Goal: Information Seeking & Learning: Learn about a topic

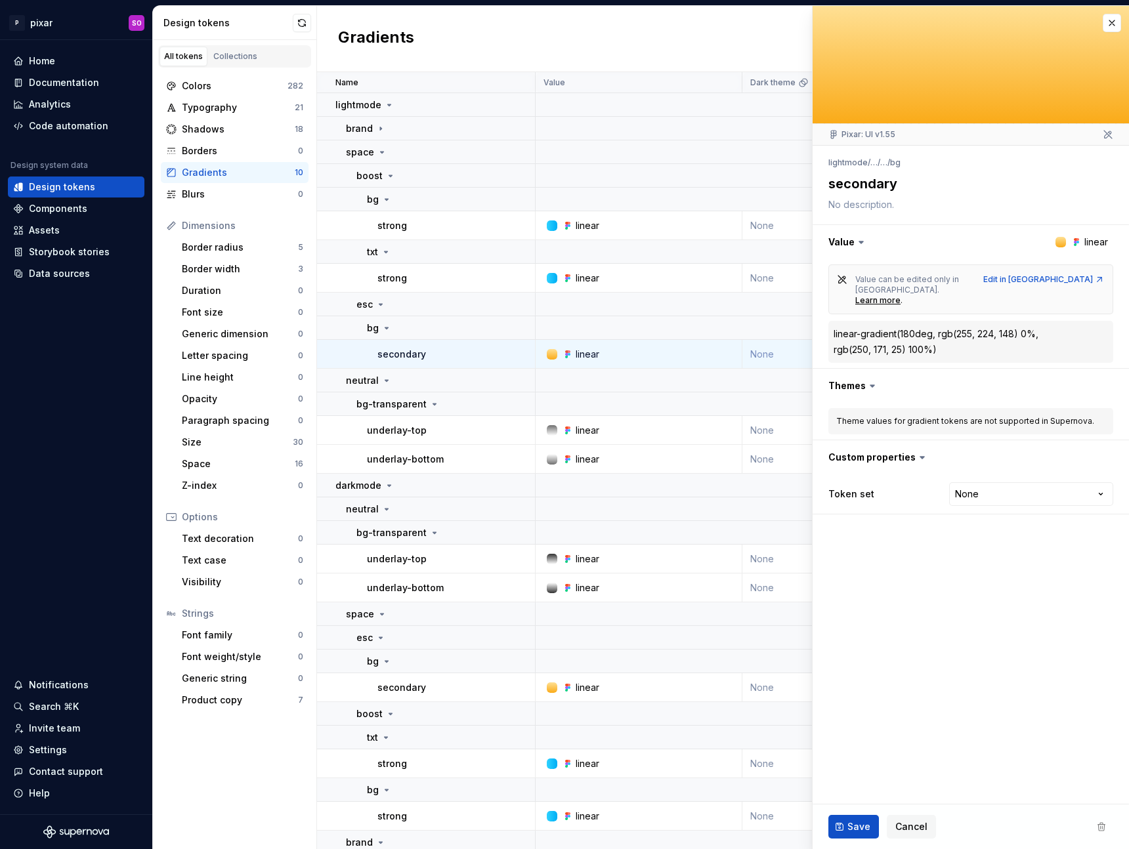
scroll to position [60, 0]
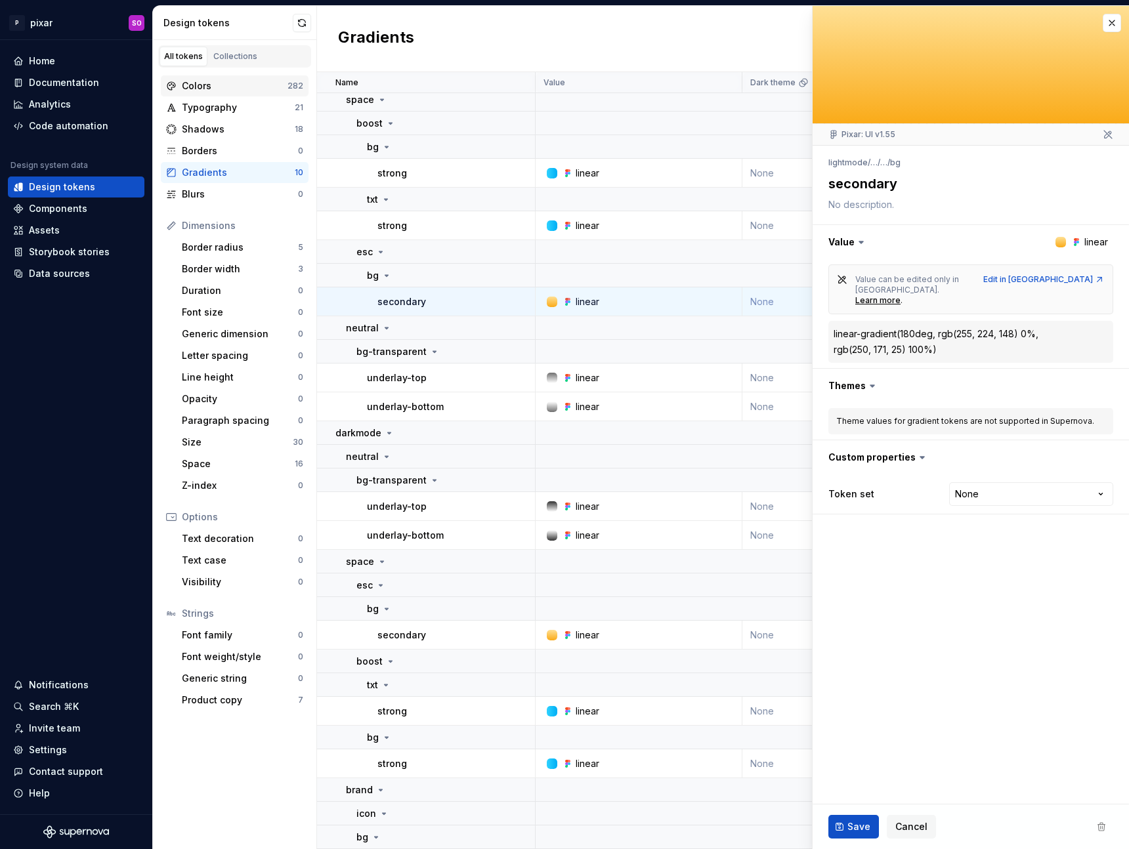
click at [217, 83] on div "Colors" at bounding box center [235, 85] width 106 height 13
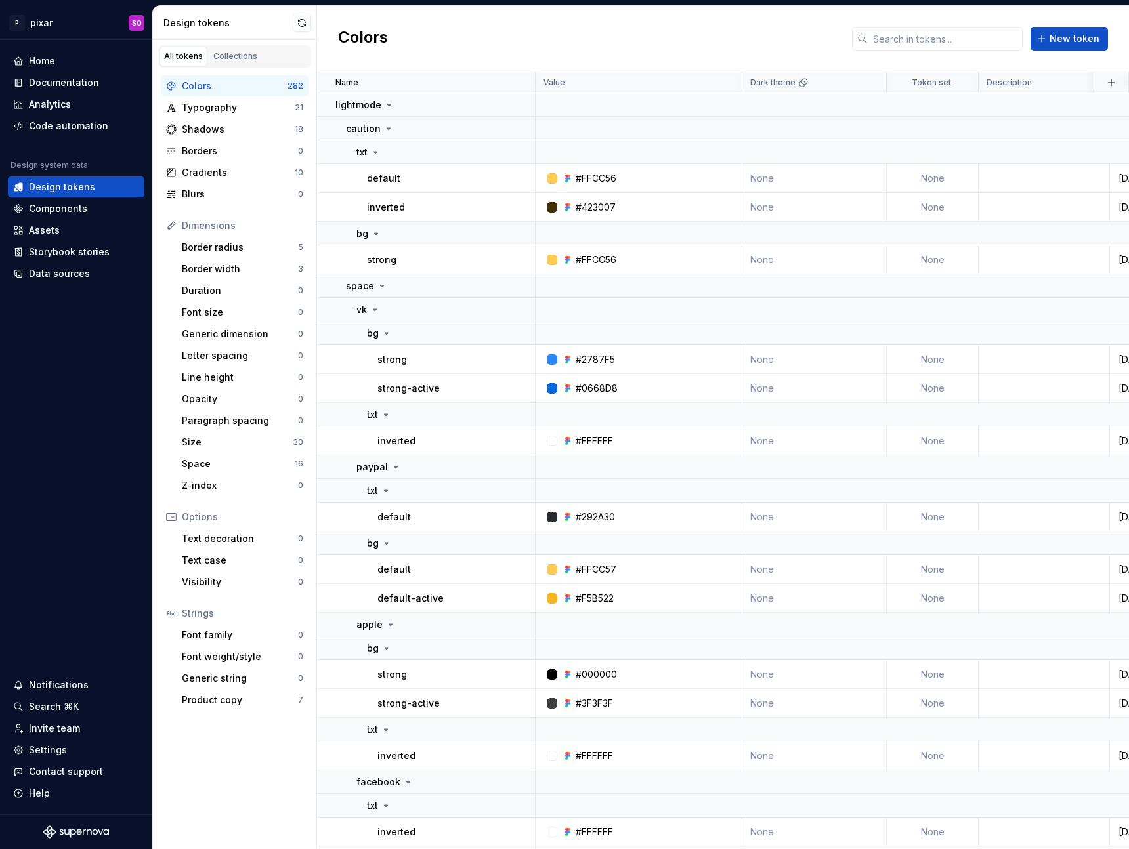
click at [594, 268] on td "#FFCC56" at bounding box center [639, 259] width 207 height 29
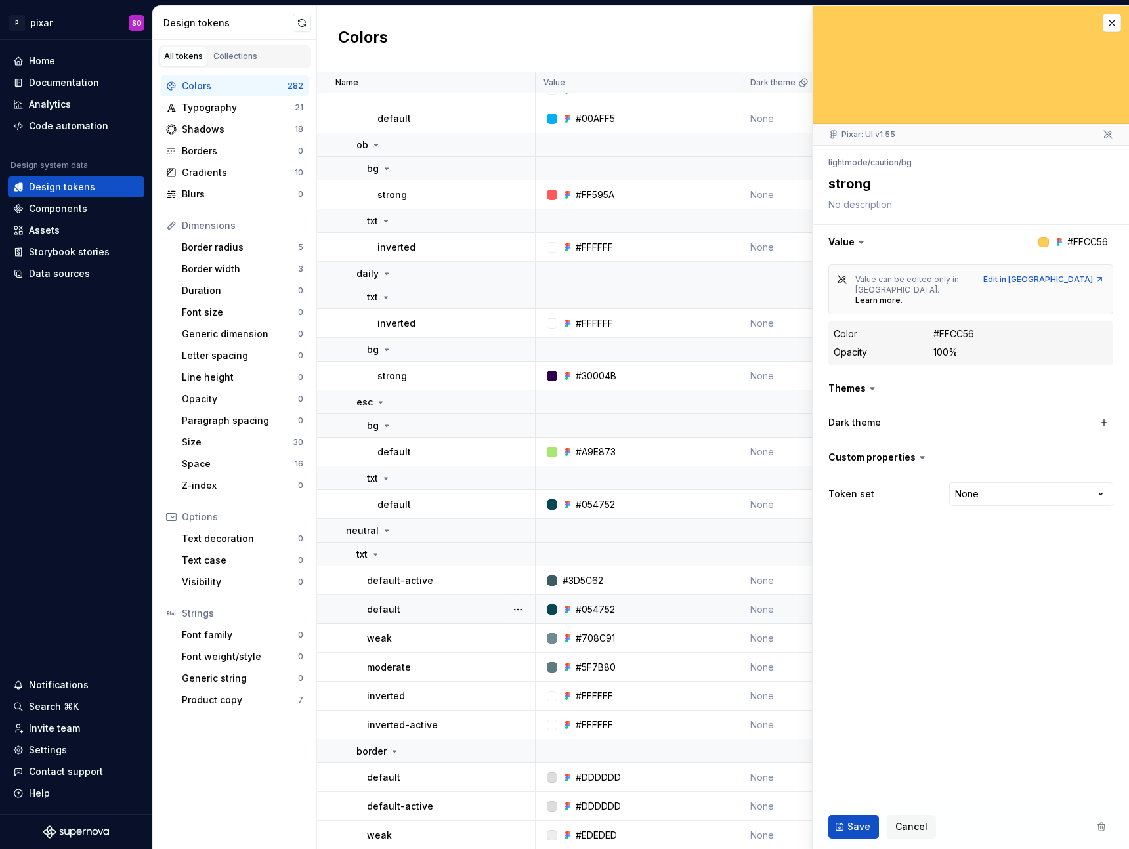
scroll to position [1850, 0]
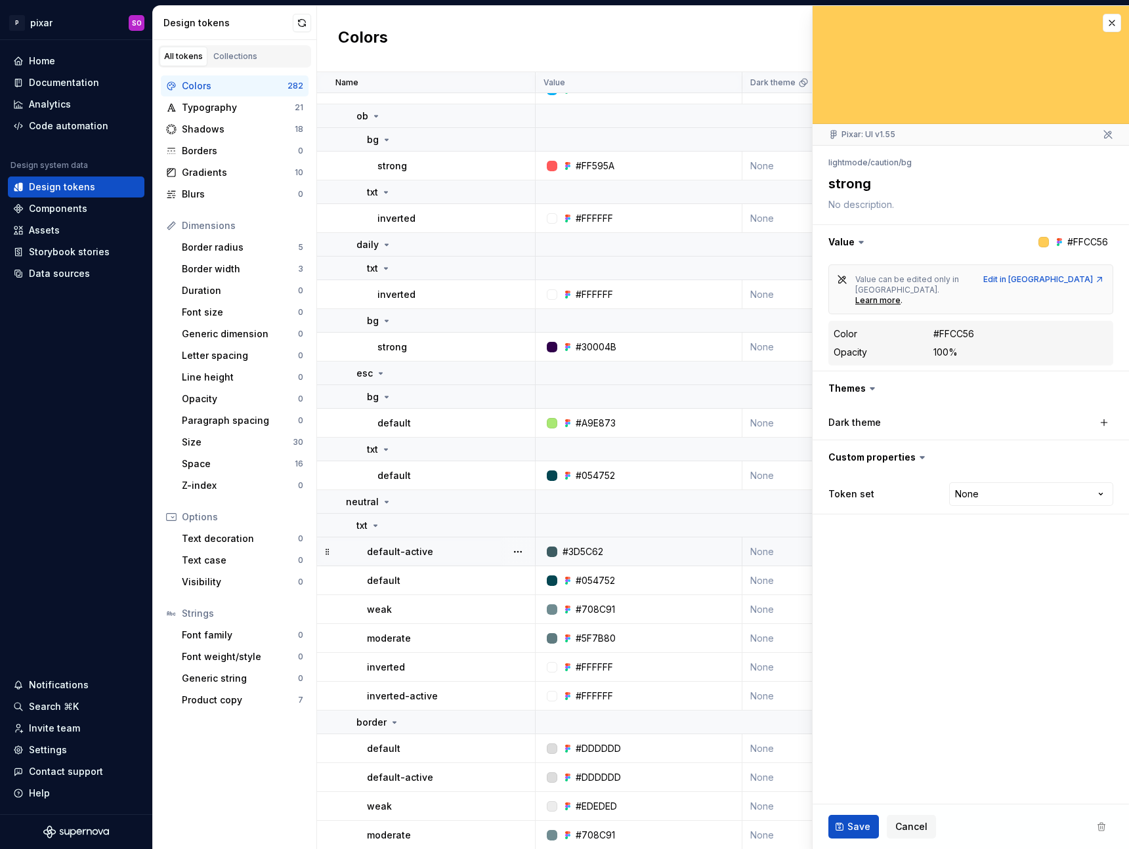
click at [600, 555] on div "#3D5C62" at bounding box center [582, 551] width 41 height 13
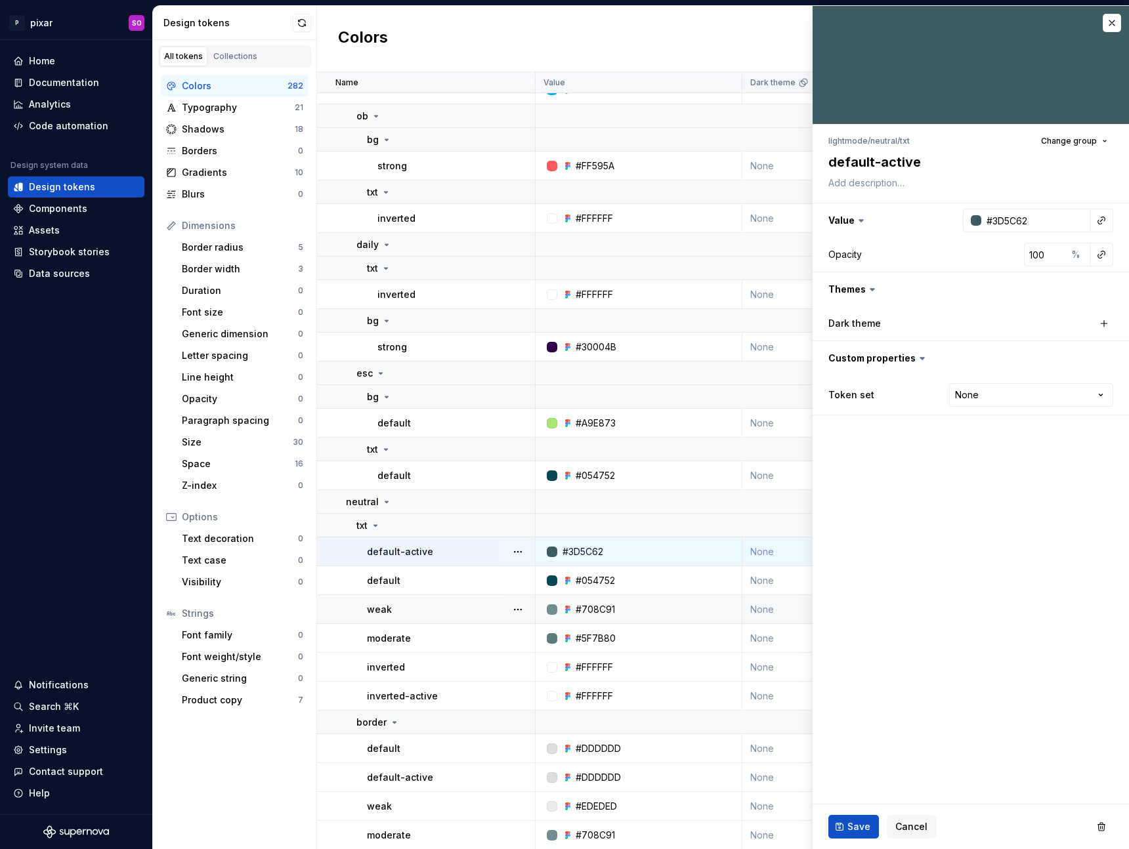
click at [597, 605] on div "#708C91" at bounding box center [595, 609] width 39 height 13
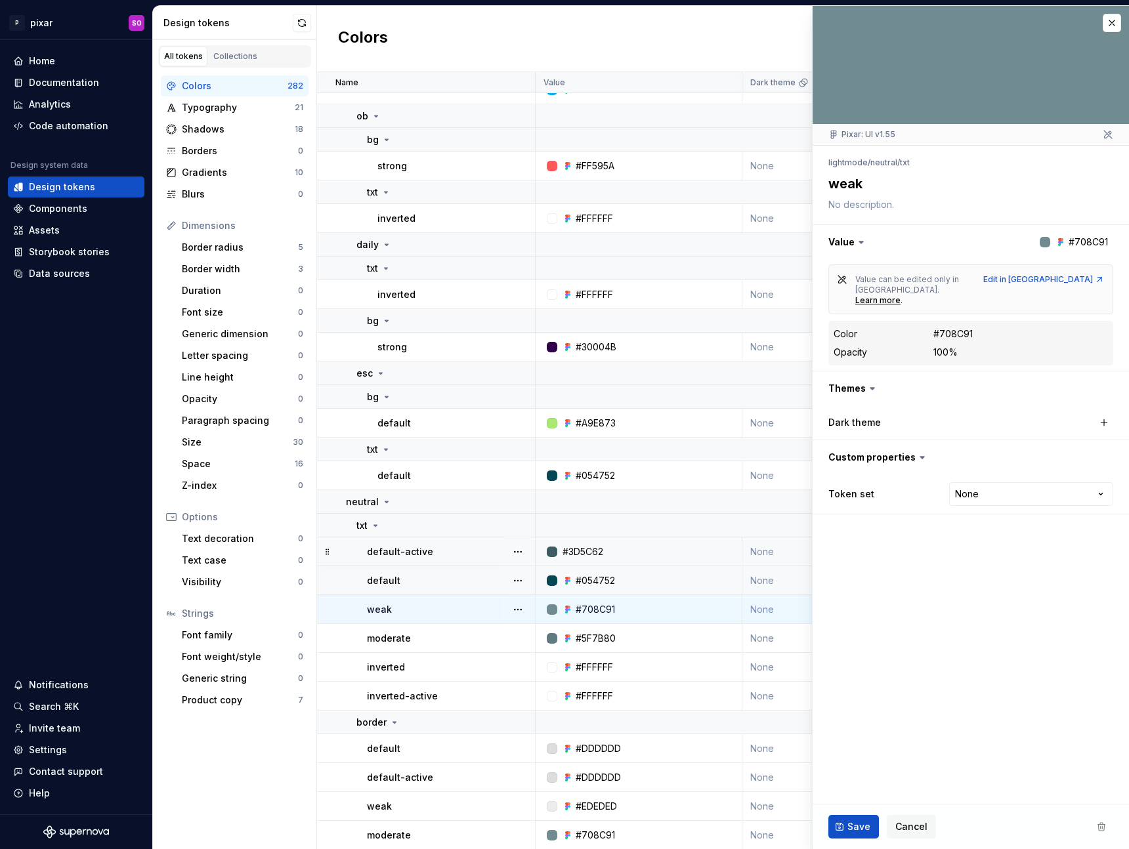
click at [599, 590] on td "#054752" at bounding box center [639, 580] width 207 height 29
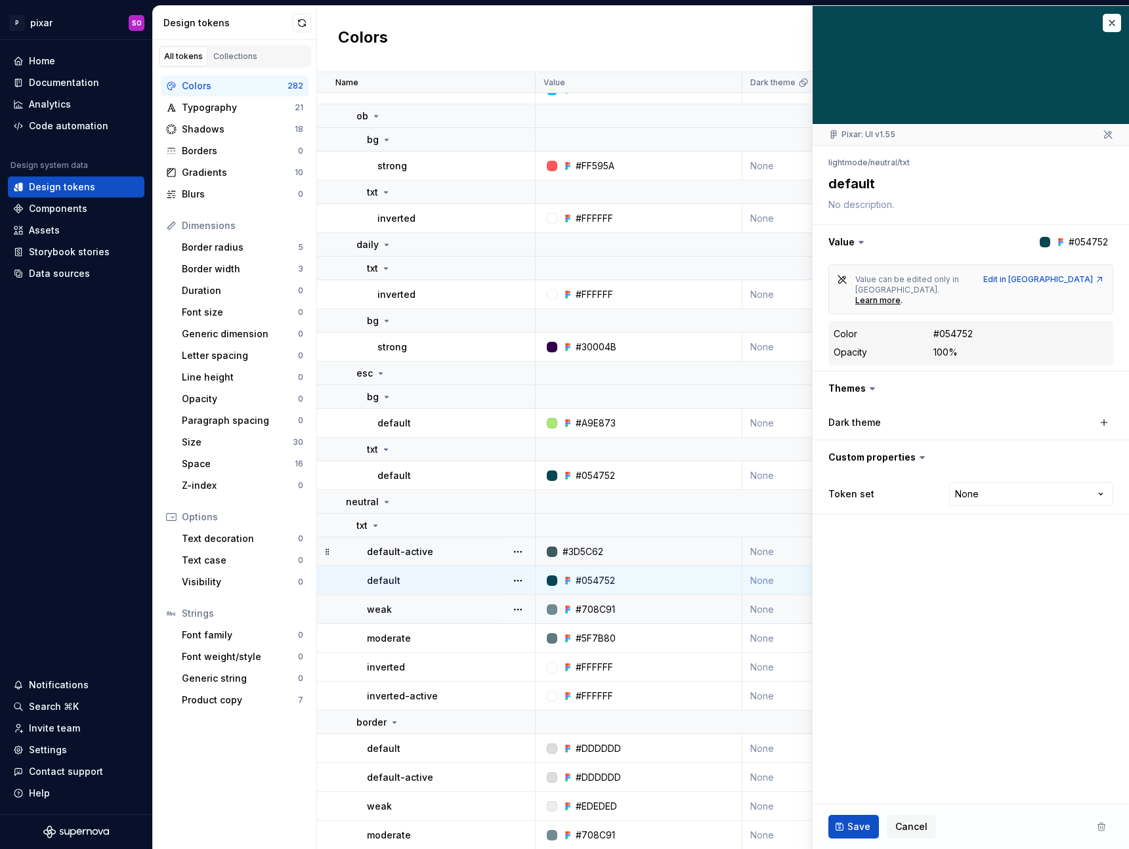
click at [596, 566] on td "#054752" at bounding box center [639, 580] width 207 height 29
click at [595, 554] on div "#3D5C62" at bounding box center [582, 551] width 41 height 13
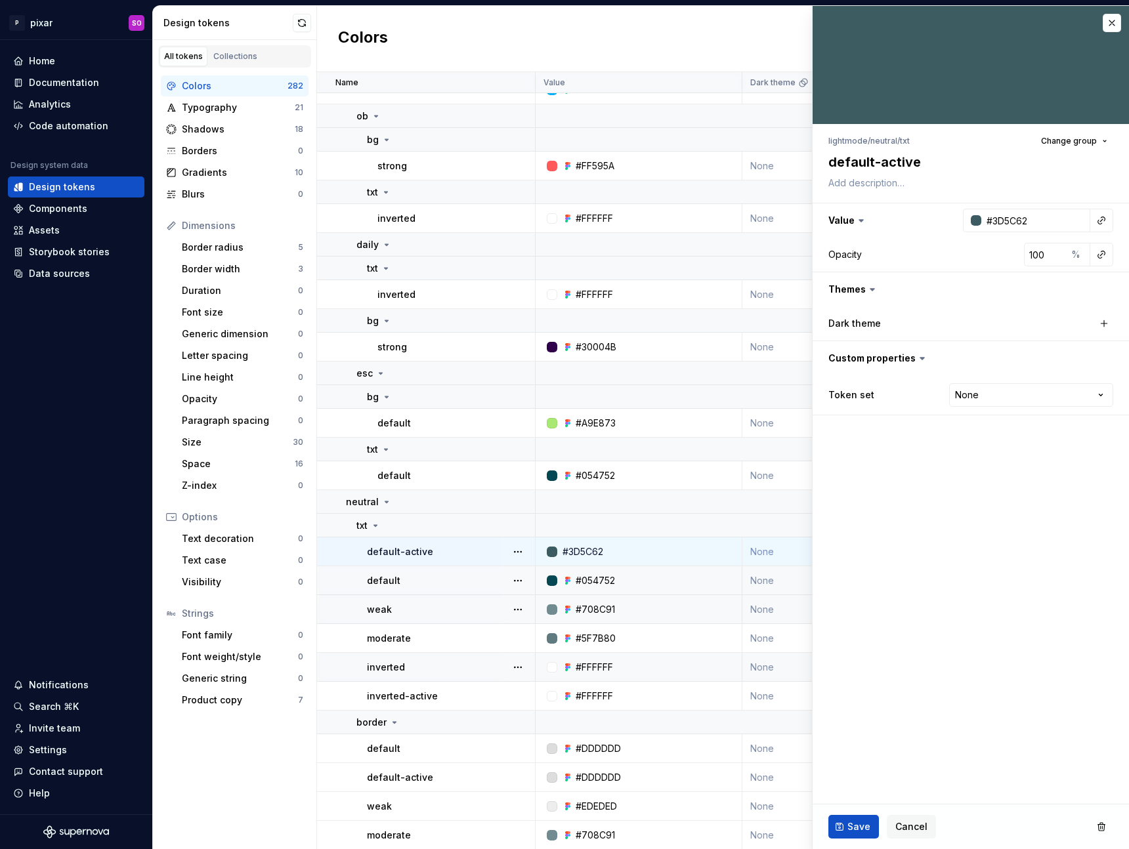
click at [587, 661] on div "#FFFFFF" at bounding box center [594, 667] width 37 height 13
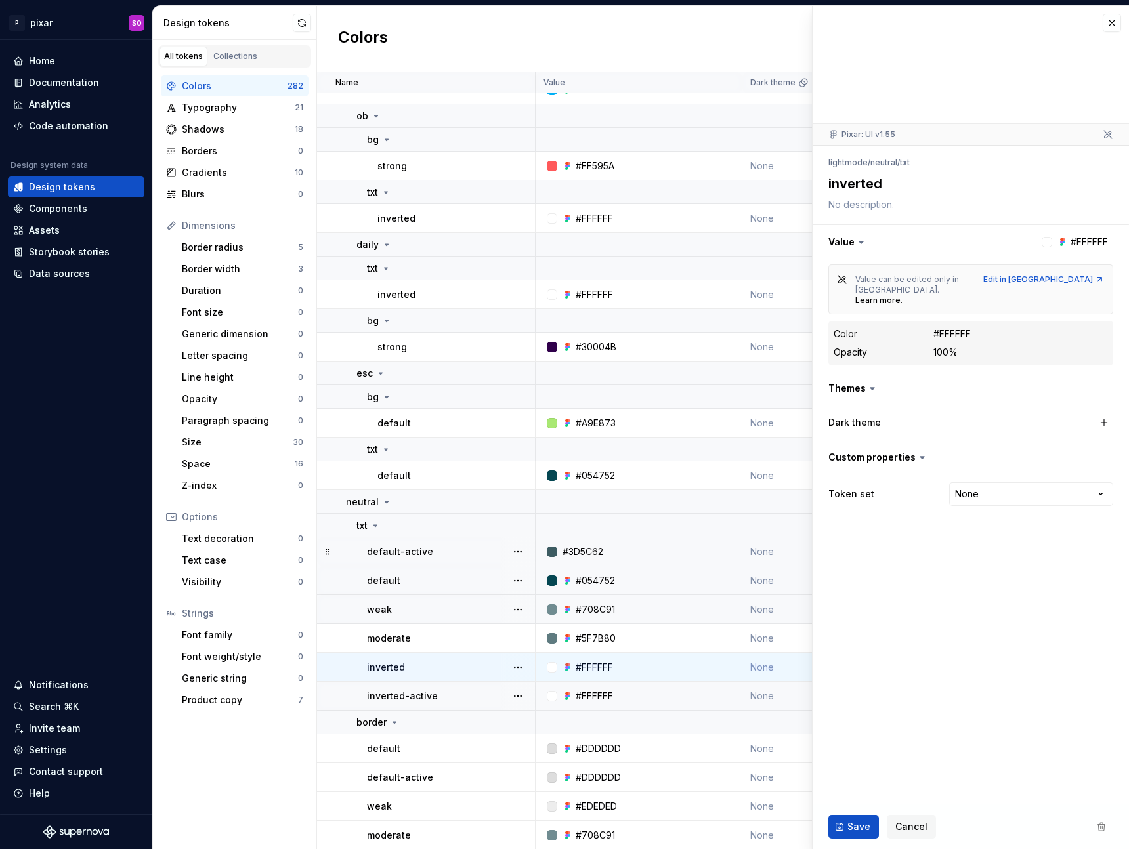
click at [591, 694] on div "#FFFFFF" at bounding box center [594, 696] width 37 height 13
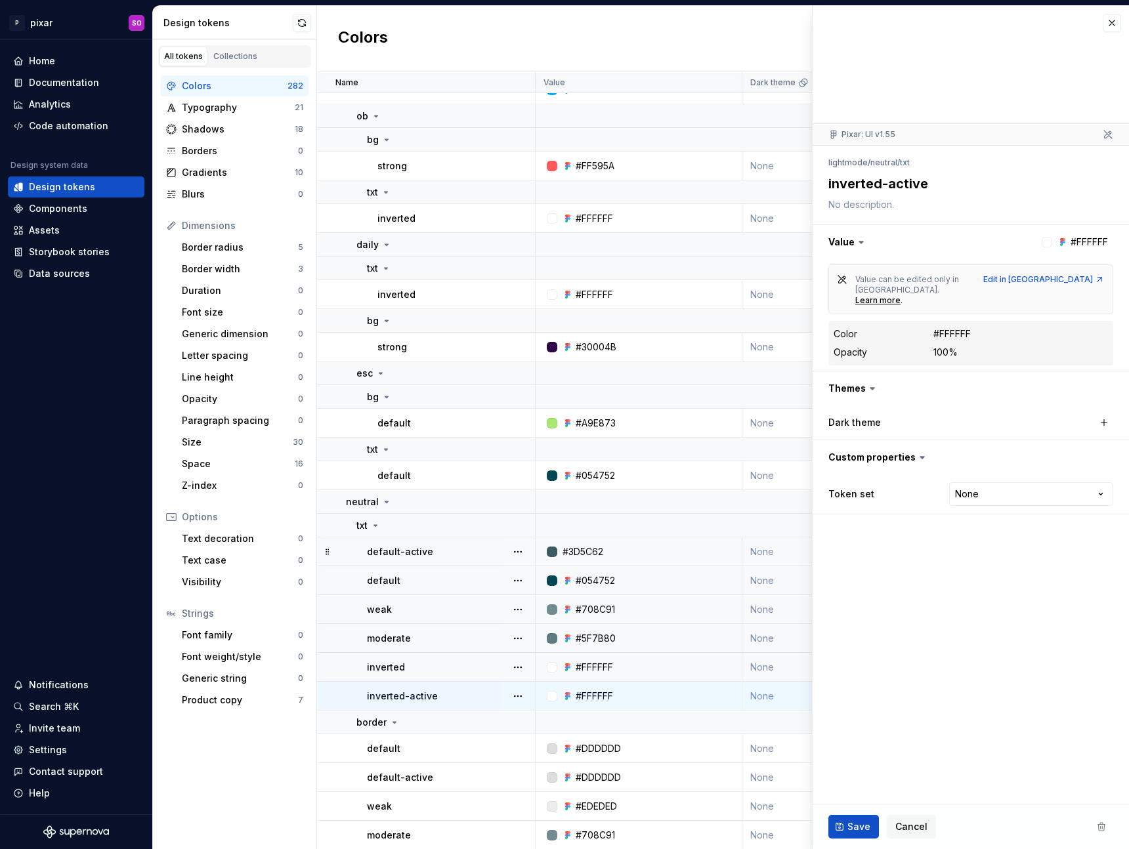
click at [591, 633] on div "#5F7B80" at bounding box center [596, 638] width 40 height 13
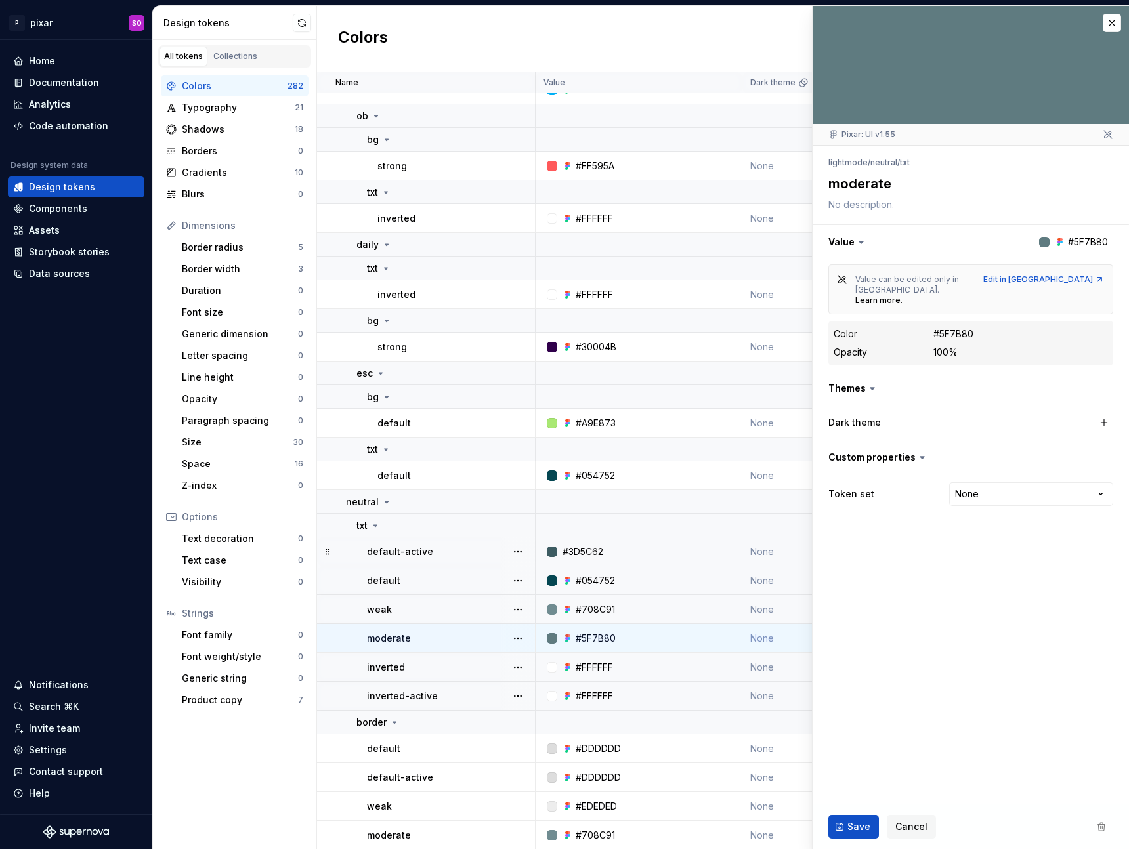
click at [592, 599] on td "#708C91" at bounding box center [639, 609] width 207 height 29
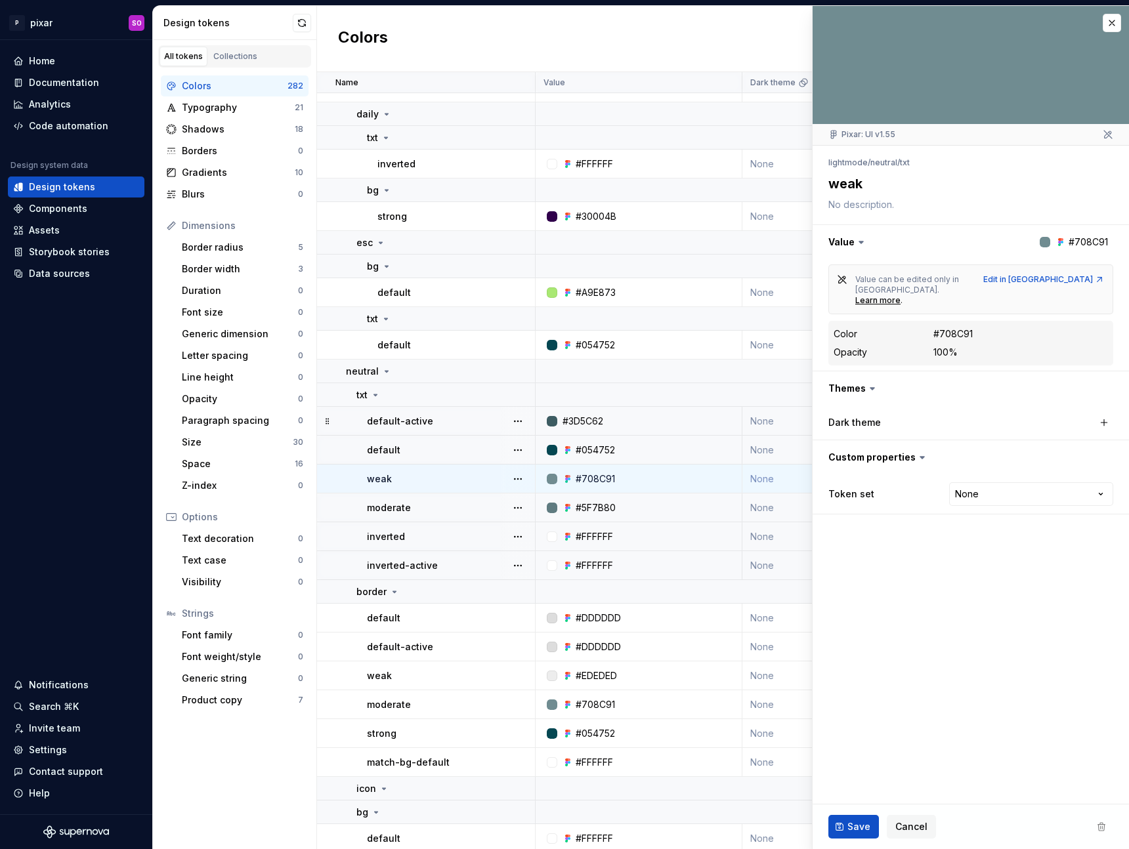
scroll to position [2135, 0]
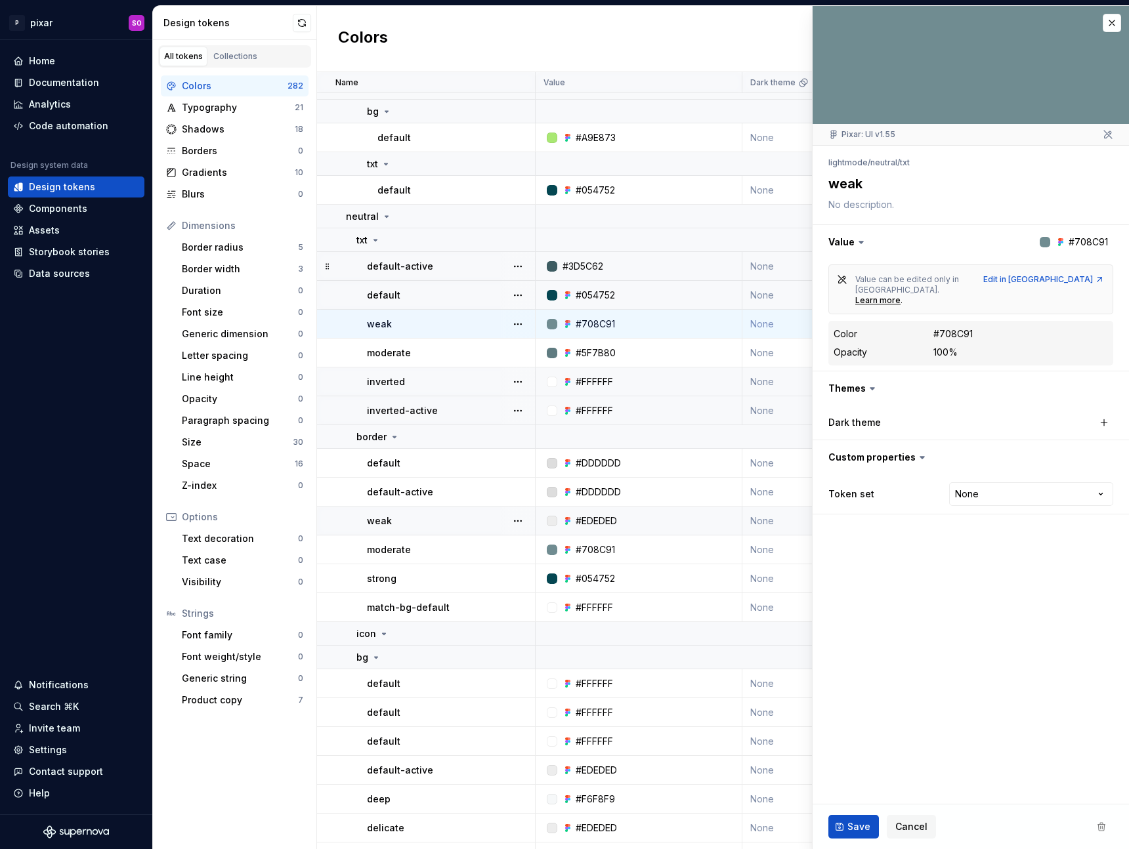
click at [600, 526] on div "#EDEDED" at bounding box center [596, 521] width 41 height 13
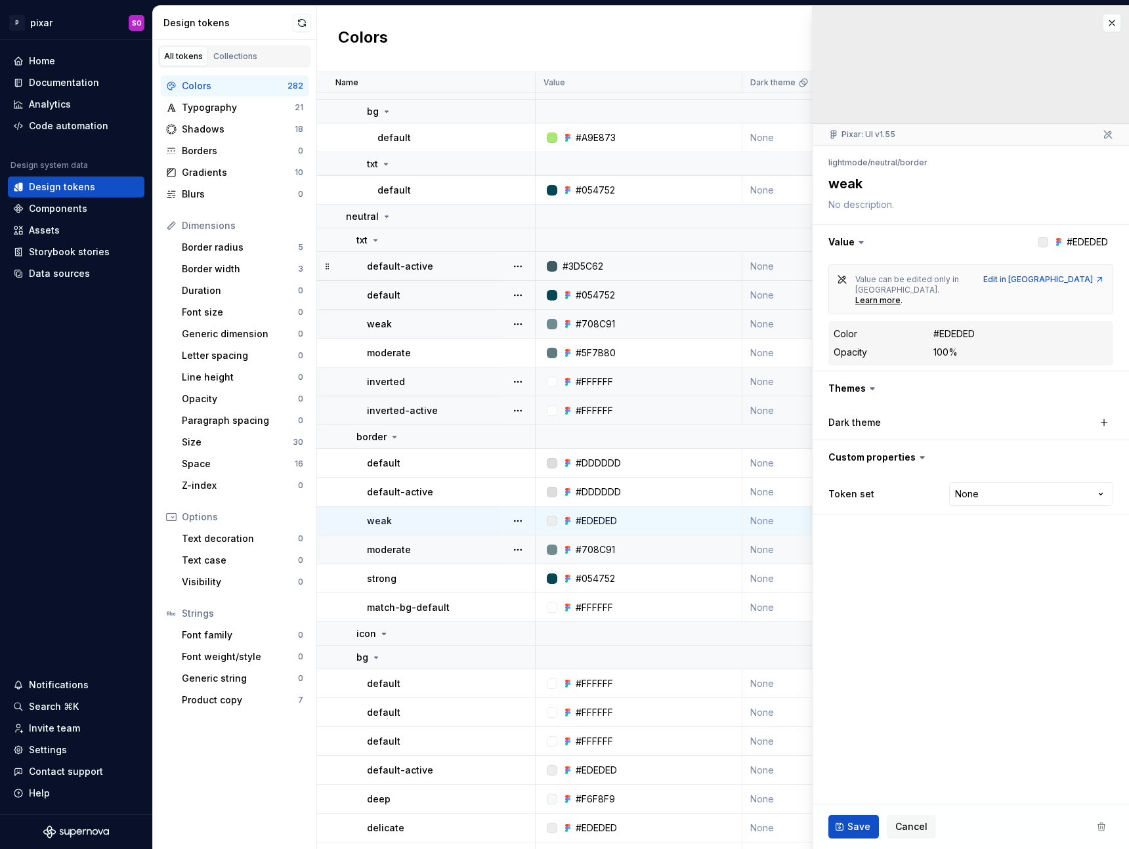
click at [597, 550] on div "#708C91" at bounding box center [595, 549] width 39 height 13
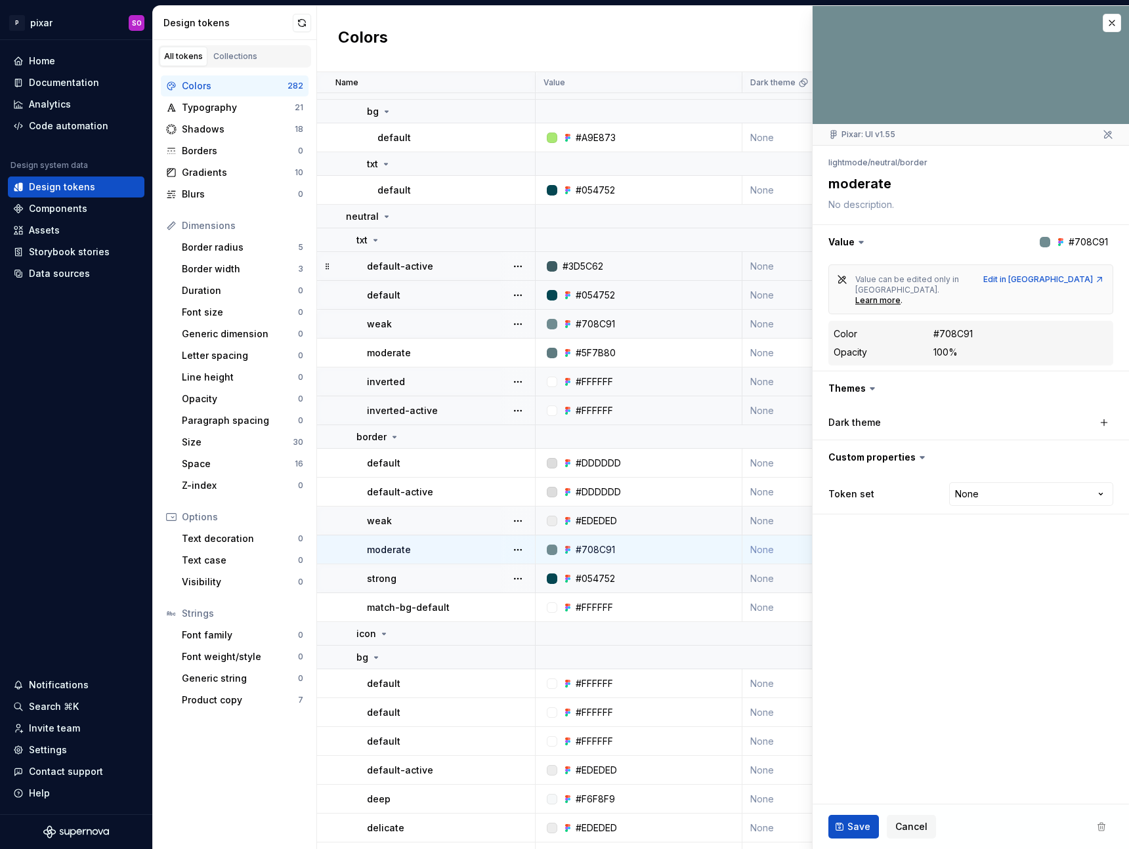
click at [593, 588] on td "#054752" at bounding box center [639, 578] width 207 height 29
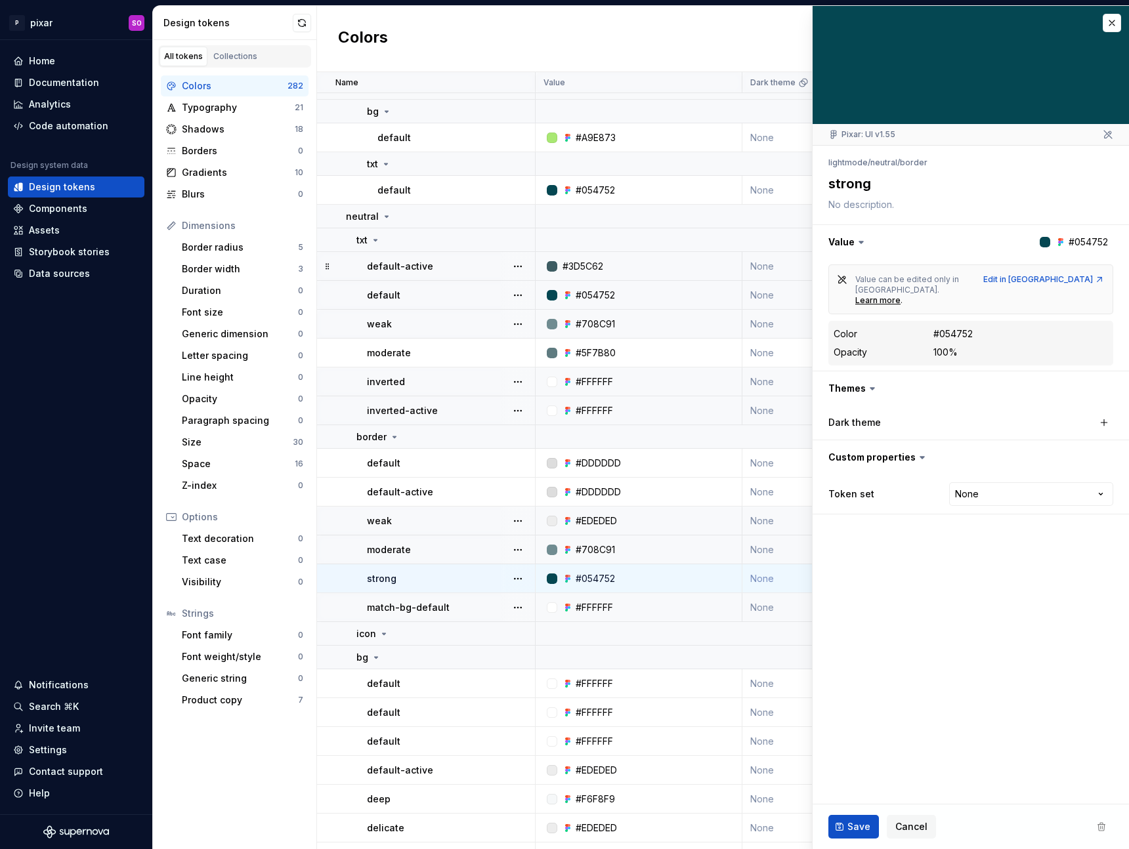
click at [587, 612] on div "#FFFFFF" at bounding box center [594, 607] width 37 height 13
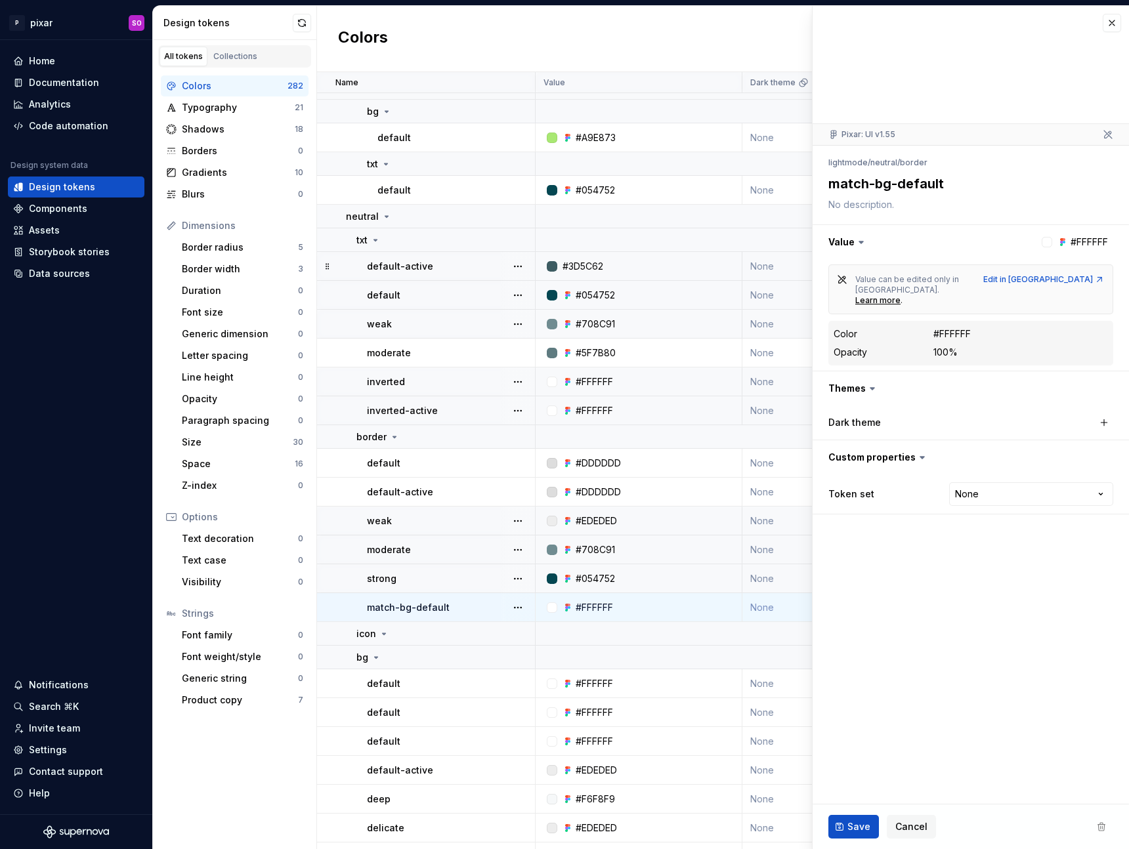
click at [610, 536] on td "#708C91" at bounding box center [639, 550] width 207 height 29
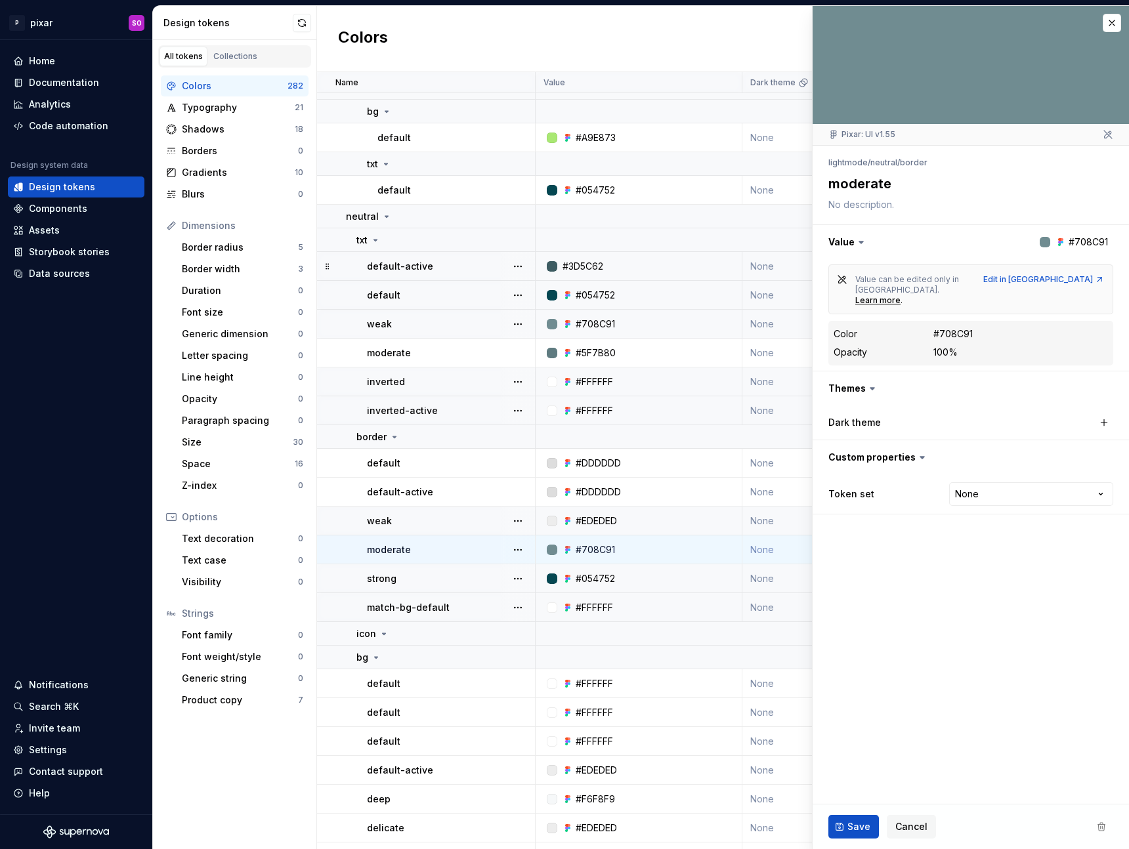
click at [607, 515] on div "#EDEDED" at bounding box center [596, 521] width 41 height 13
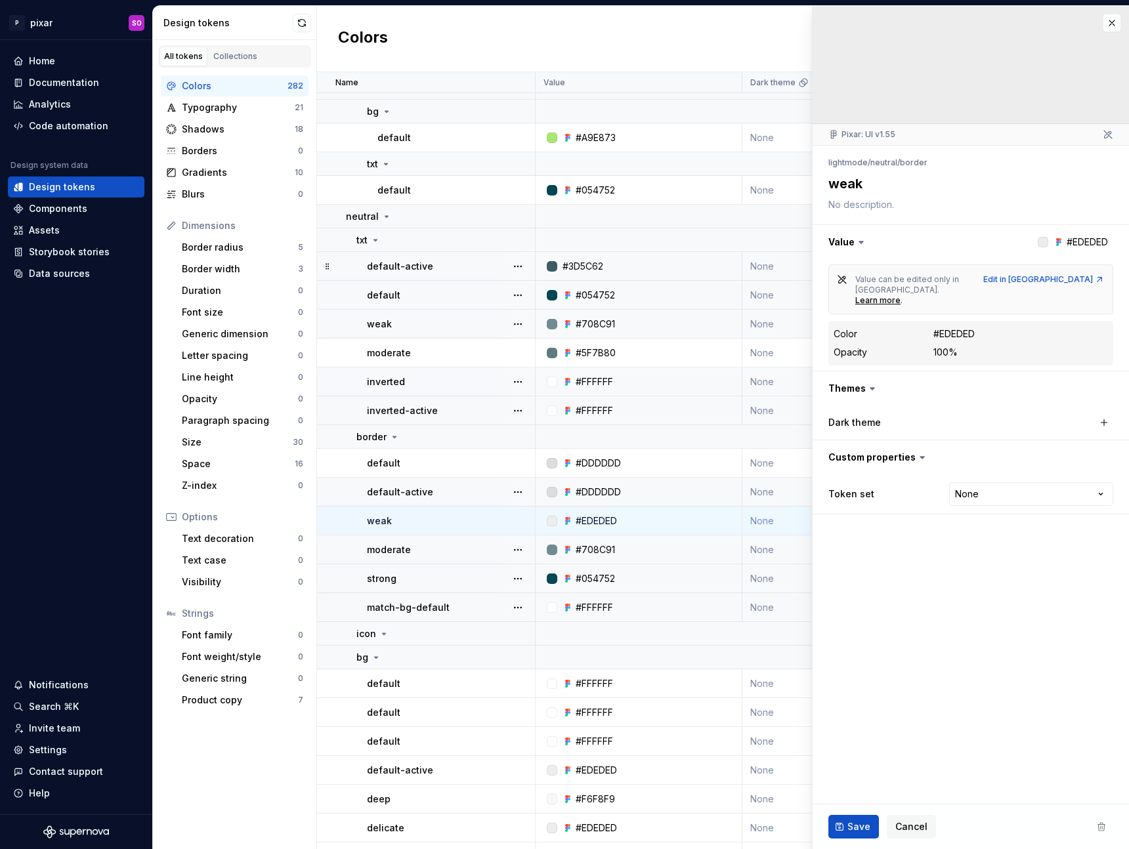
click at [605, 489] on div "#DDDDDD" at bounding box center [598, 492] width 45 height 13
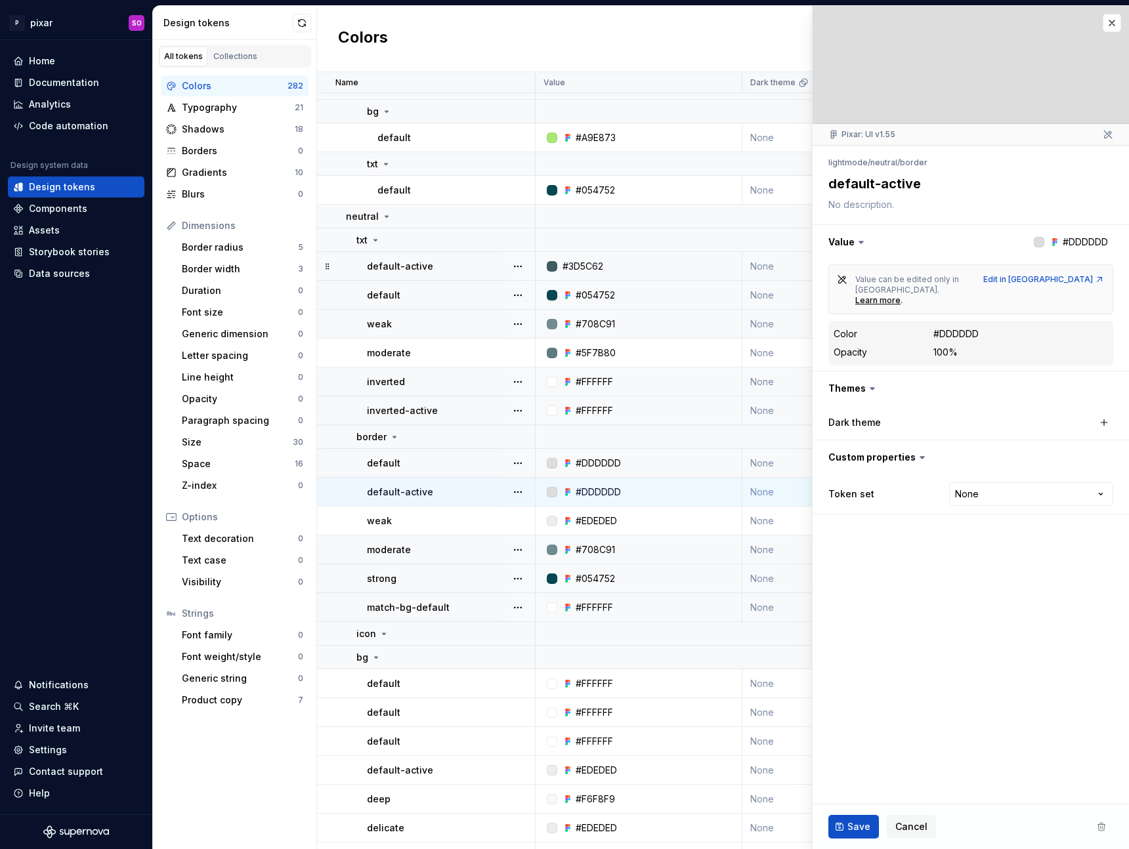
click at [604, 455] on td "#DDDDDD" at bounding box center [639, 463] width 207 height 29
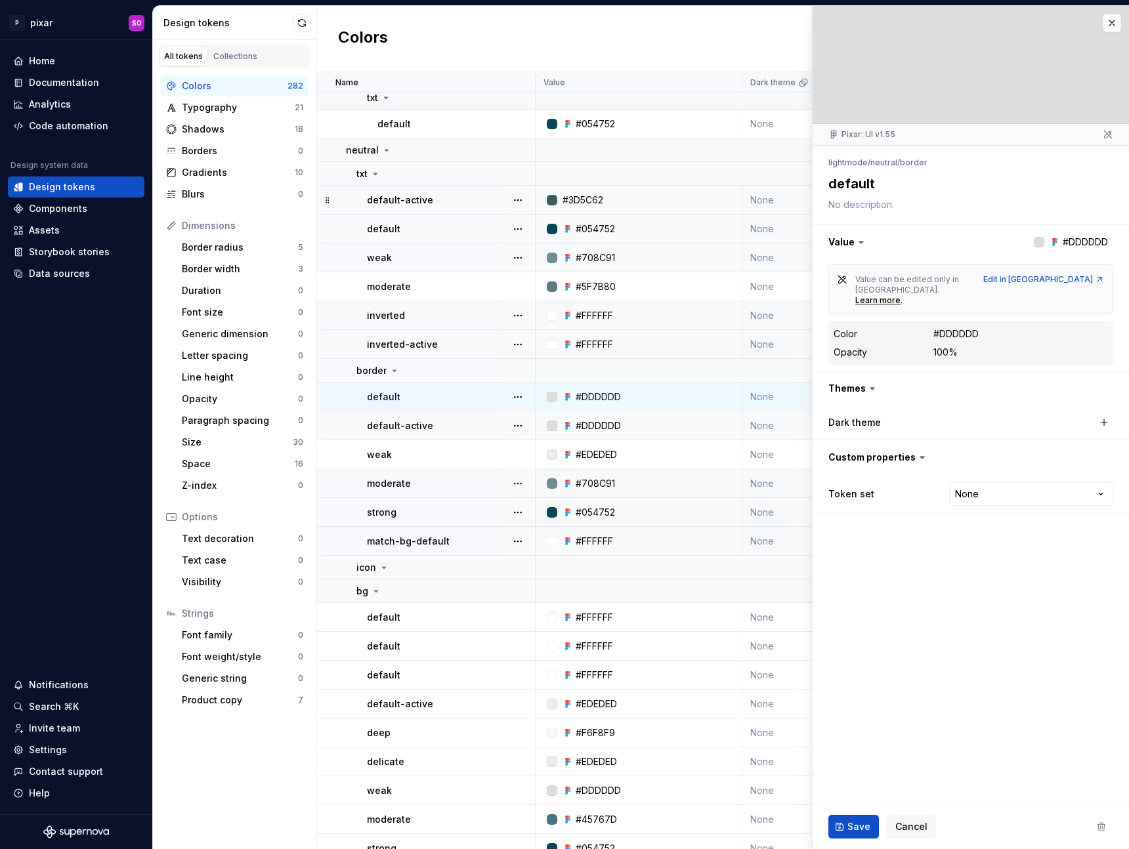
scroll to position [2289, 0]
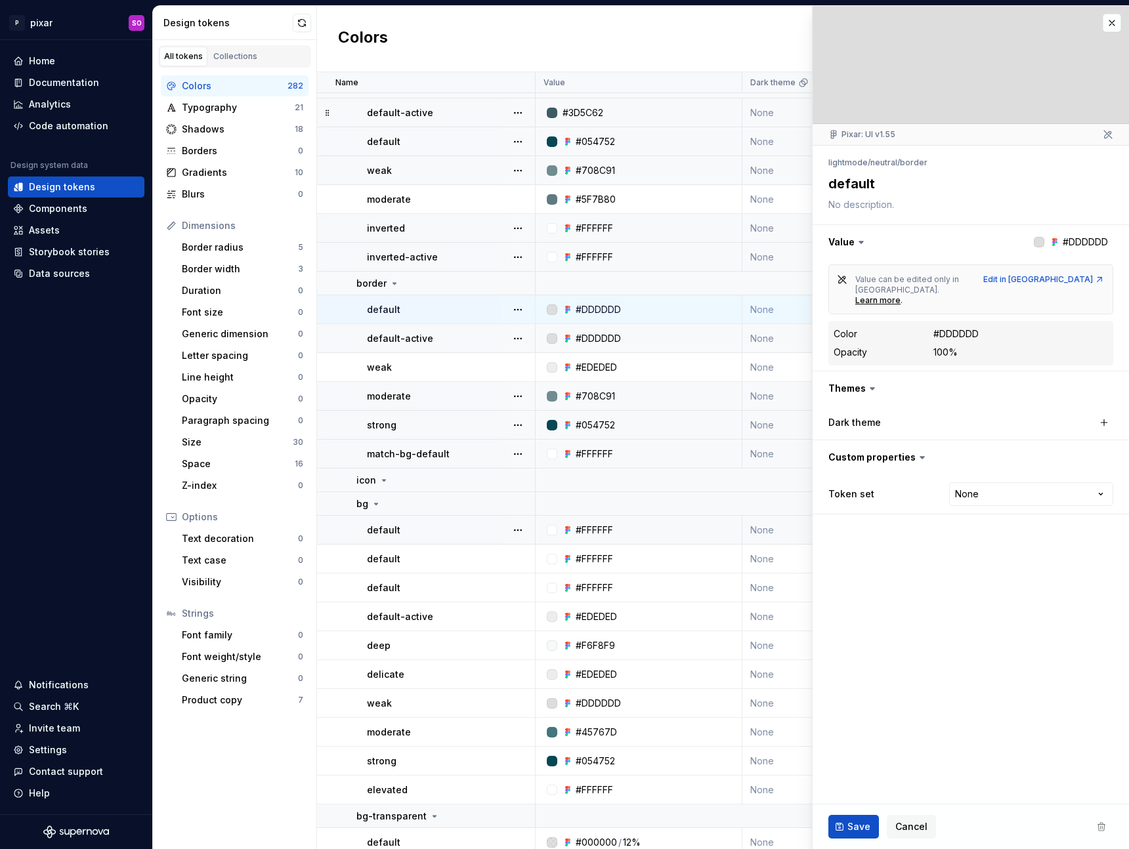
click at [594, 527] on div "#FFFFFF" at bounding box center [594, 530] width 37 height 13
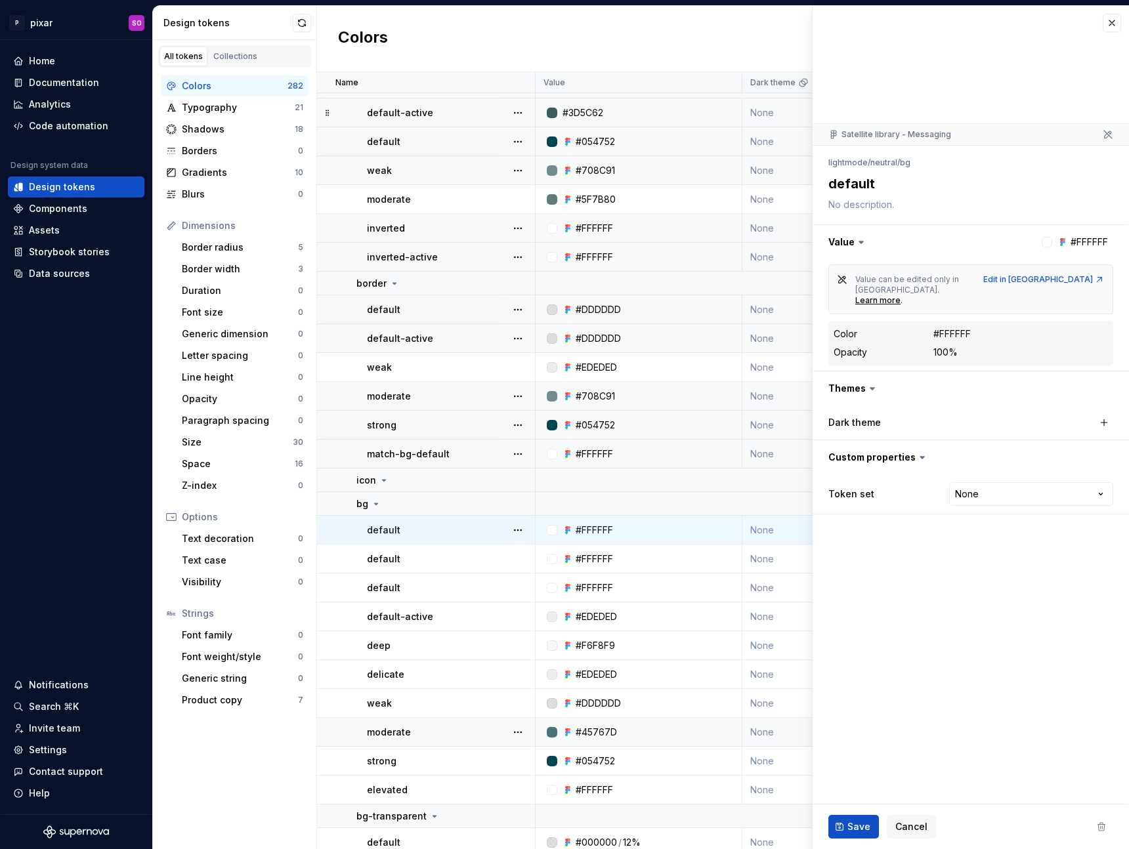
click at [597, 744] on td "#45767D" at bounding box center [639, 732] width 207 height 29
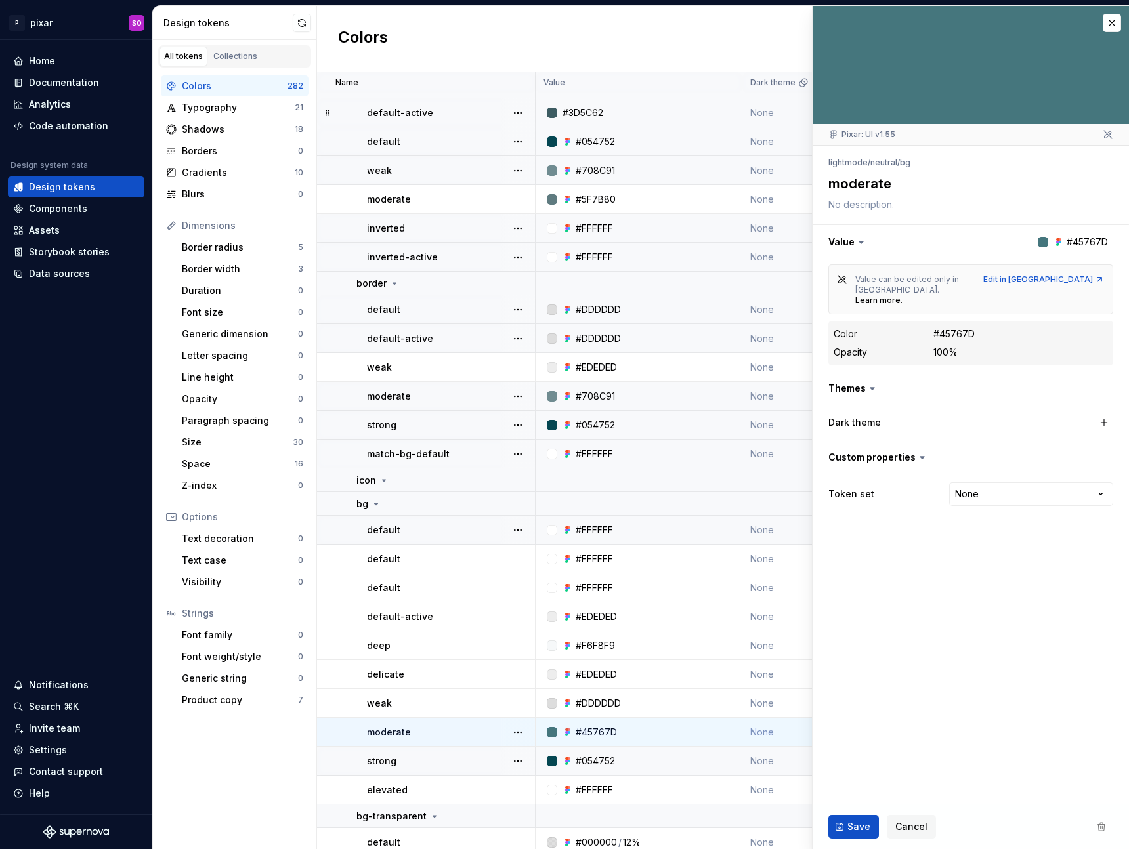
click at [606, 764] on div "#054752" at bounding box center [595, 761] width 39 height 13
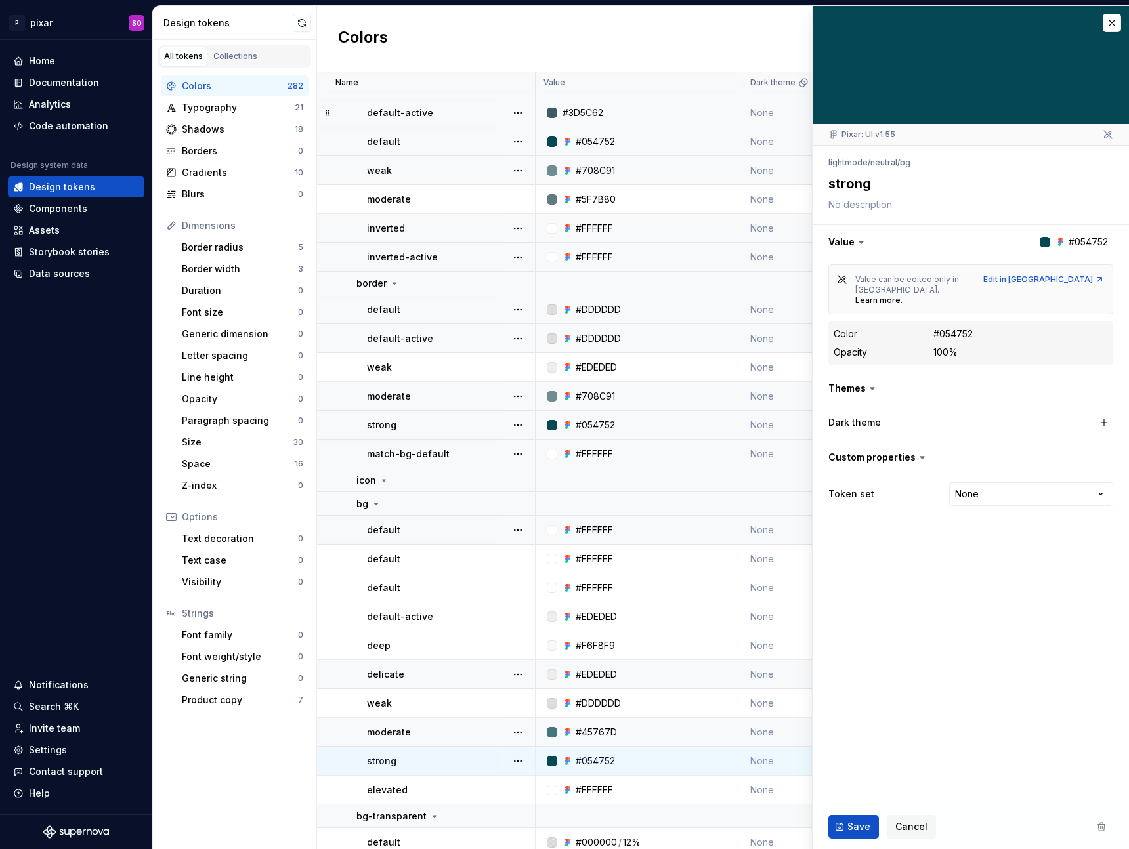
click at [613, 686] on td "#EDEDED" at bounding box center [639, 674] width 207 height 29
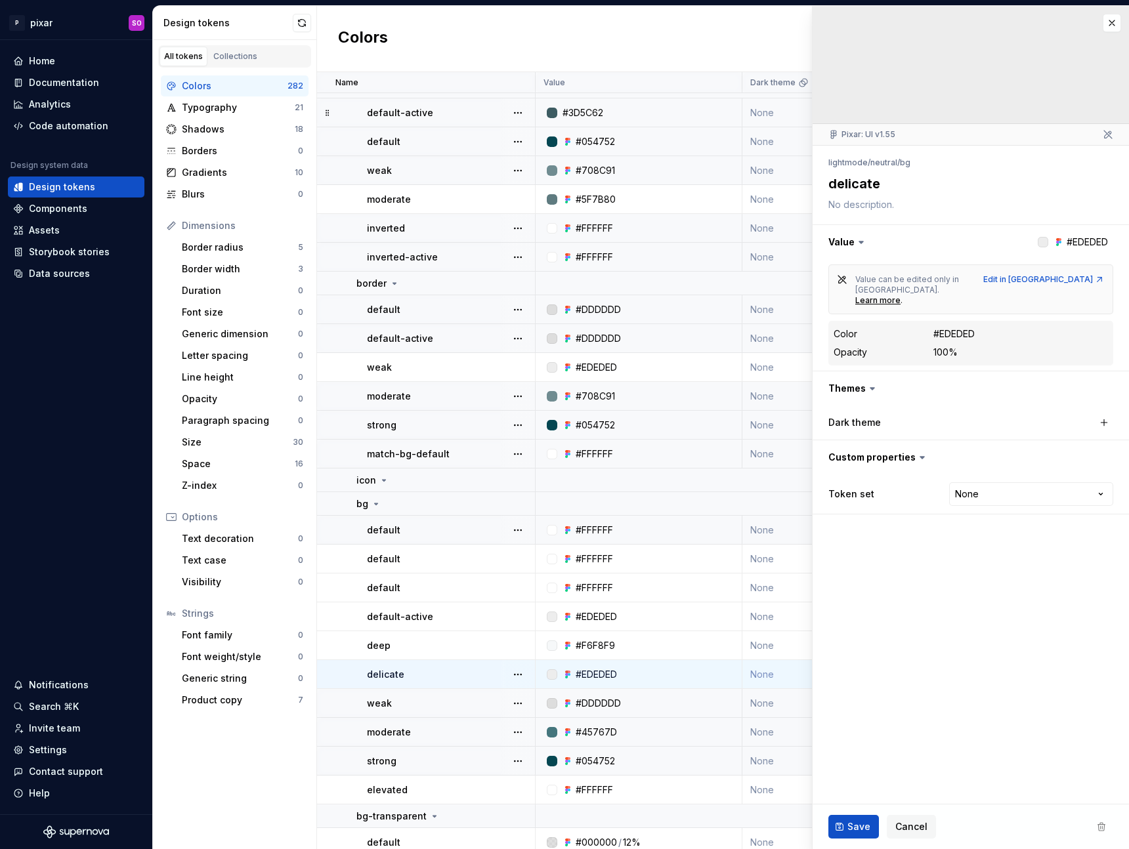
click at [615, 699] on div "#DDDDDD" at bounding box center [598, 703] width 45 height 13
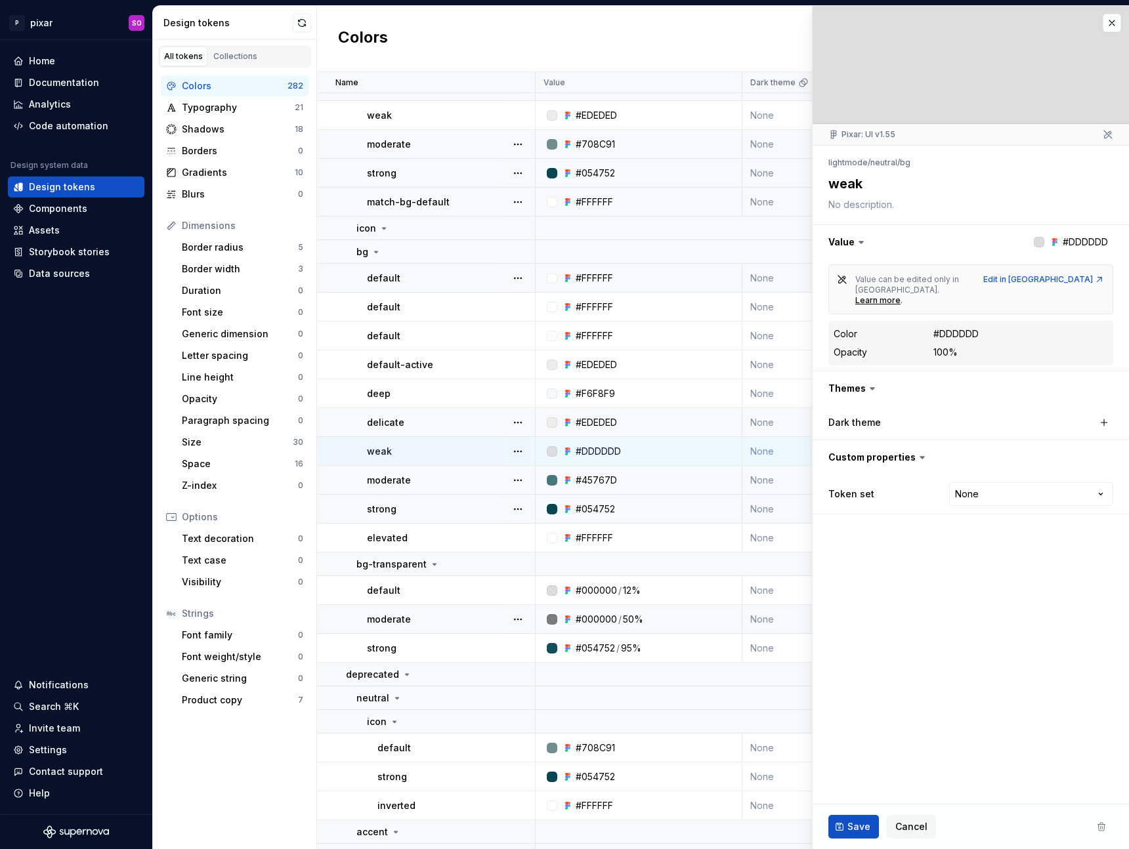
scroll to position [2631, 0]
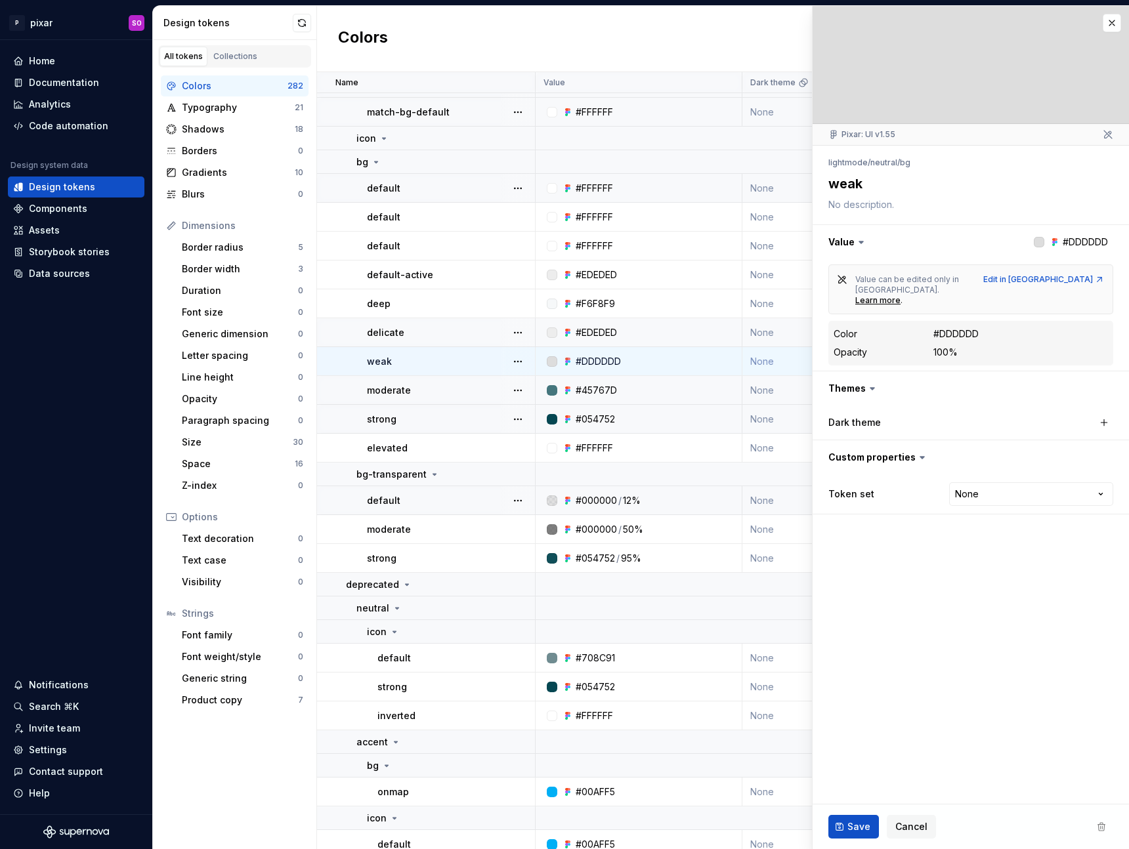
click at [600, 504] on div "#000000" at bounding box center [596, 500] width 41 height 13
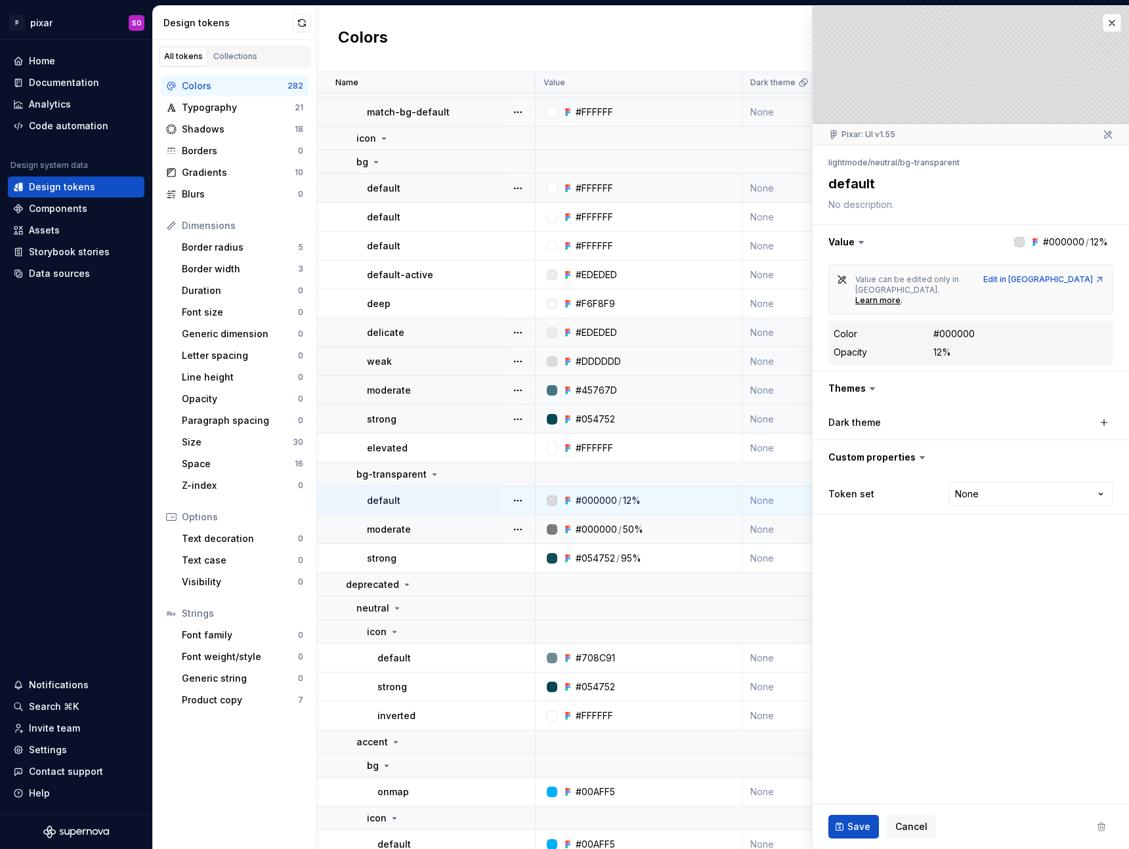
click at [601, 528] on div "#000000" at bounding box center [596, 529] width 41 height 13
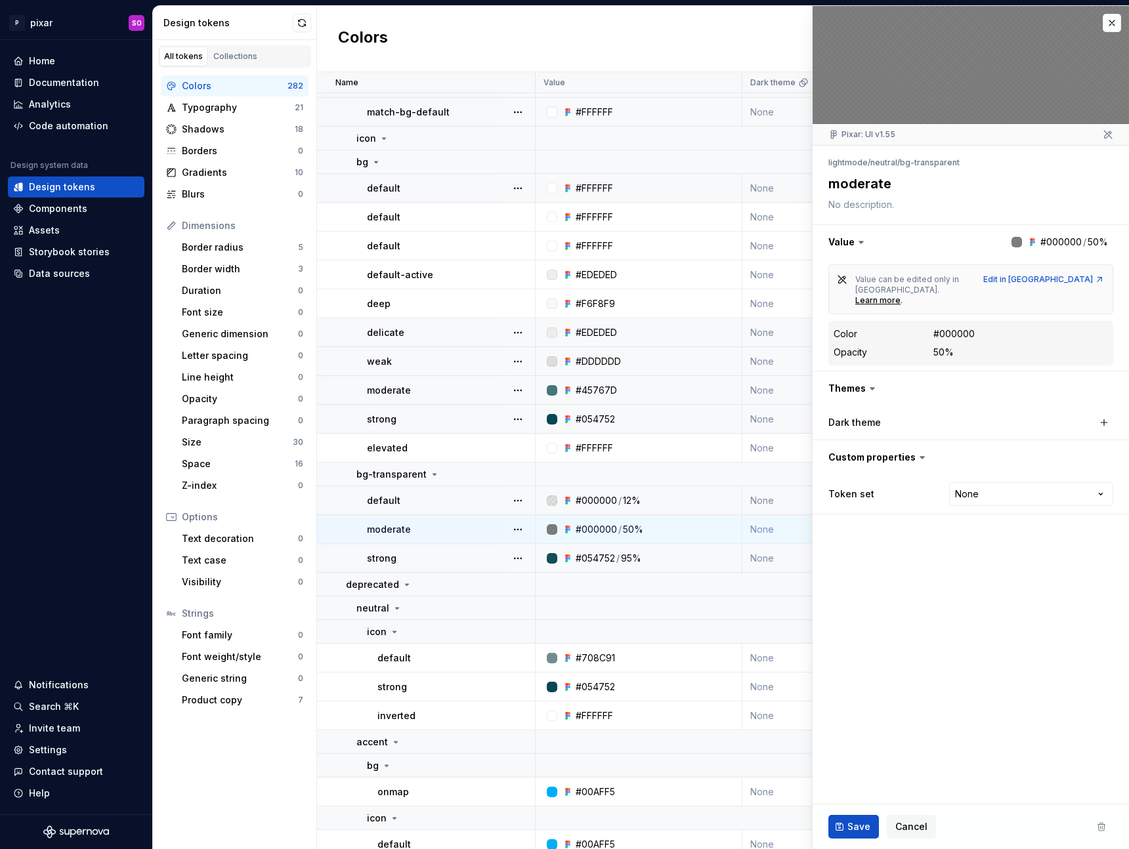
click at [603, 561] on div "#054752" at bounding box center [595, 558] width 39 height 13
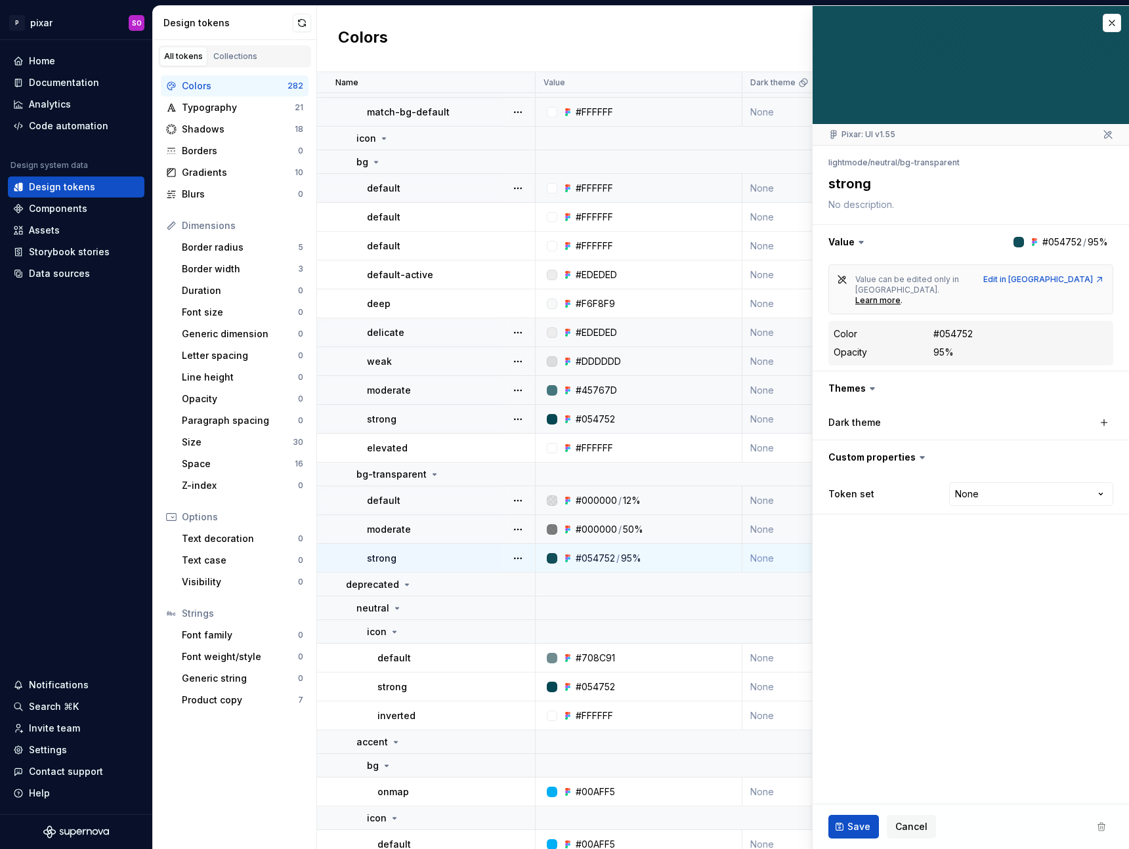
click at [869, 29] on div at bounding box center [970, 65] width 316 height 118
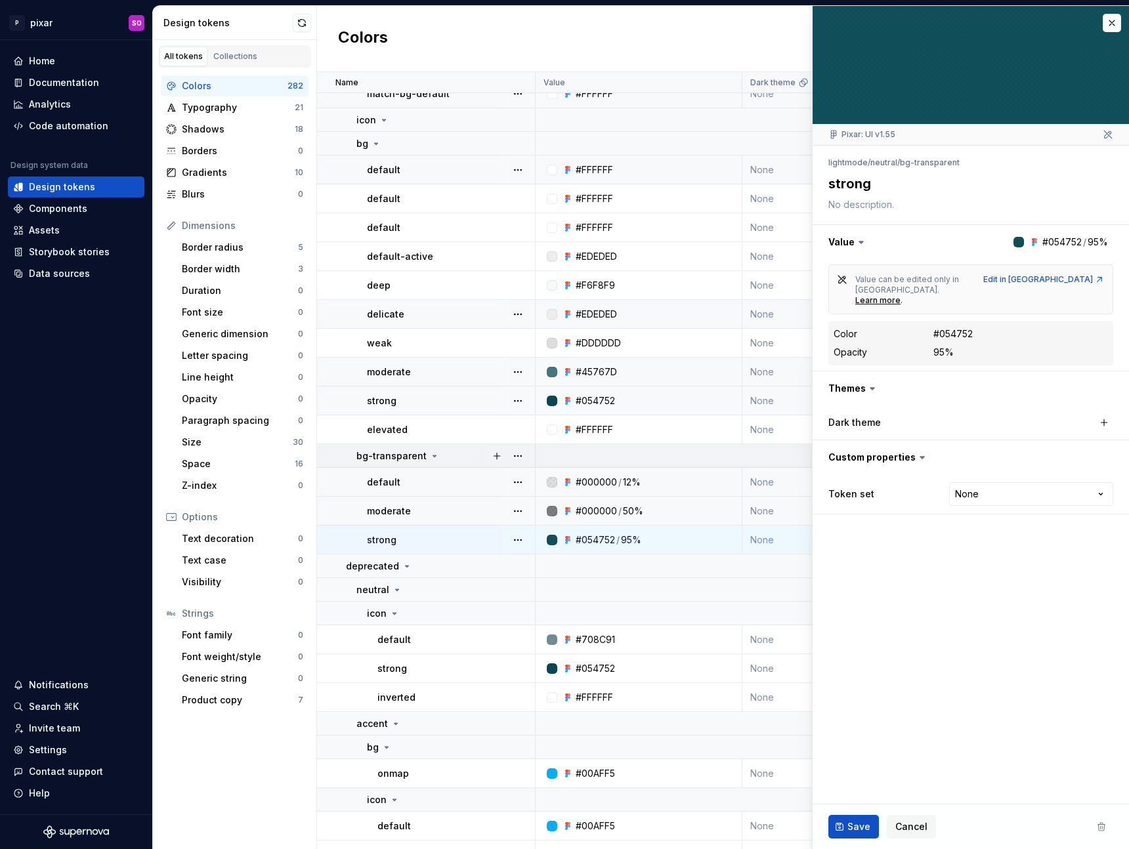
scroll to position [2650, 0]
click at [438, 488] on td "default" at bounding box center [426, 481] width 219 height 29
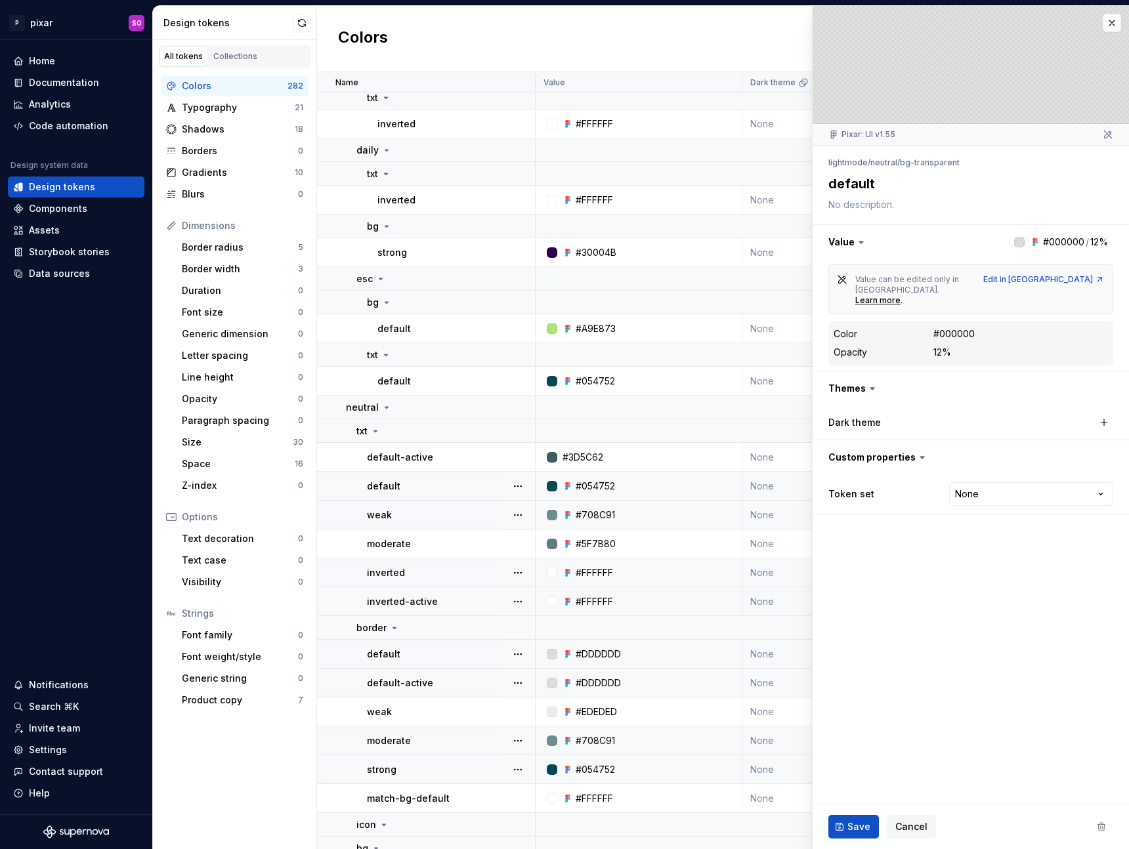
scroll to position [1967, 0]
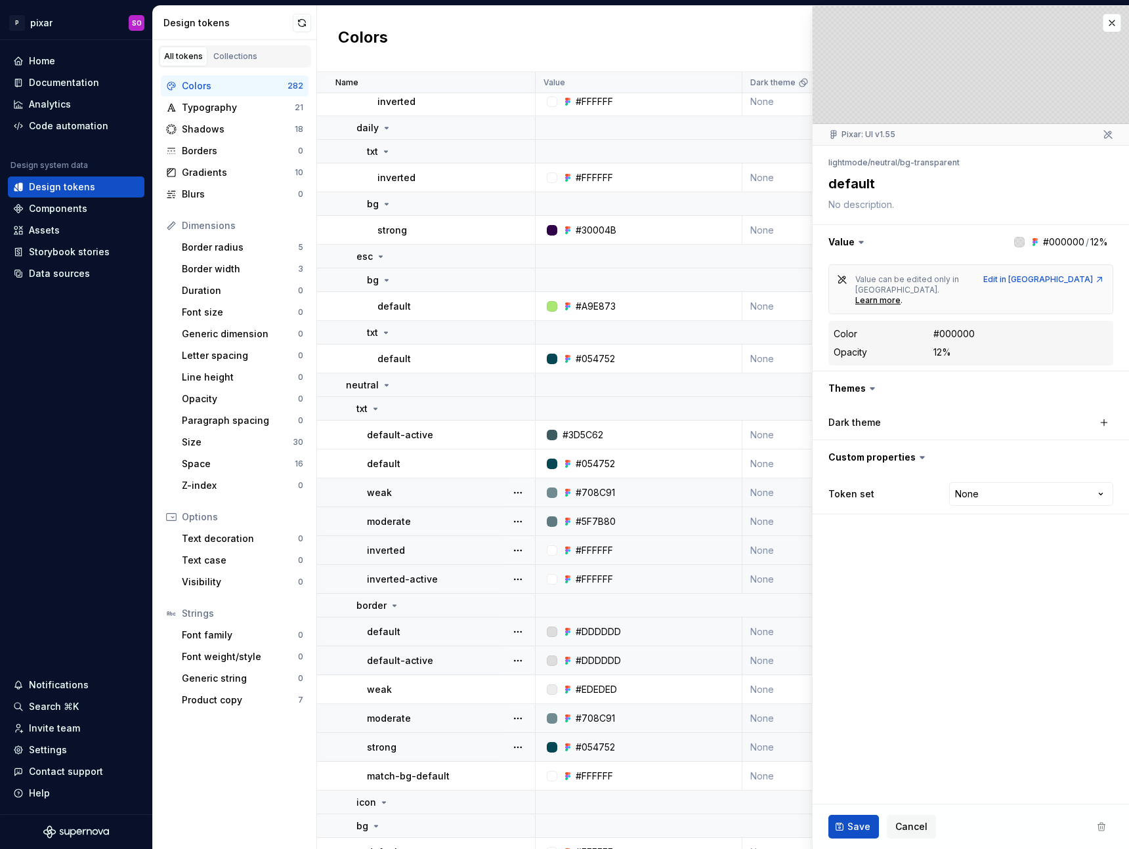
click at [595, 515] on div "#5F7B80" at bounding box center [596, 521] width 40 height 13
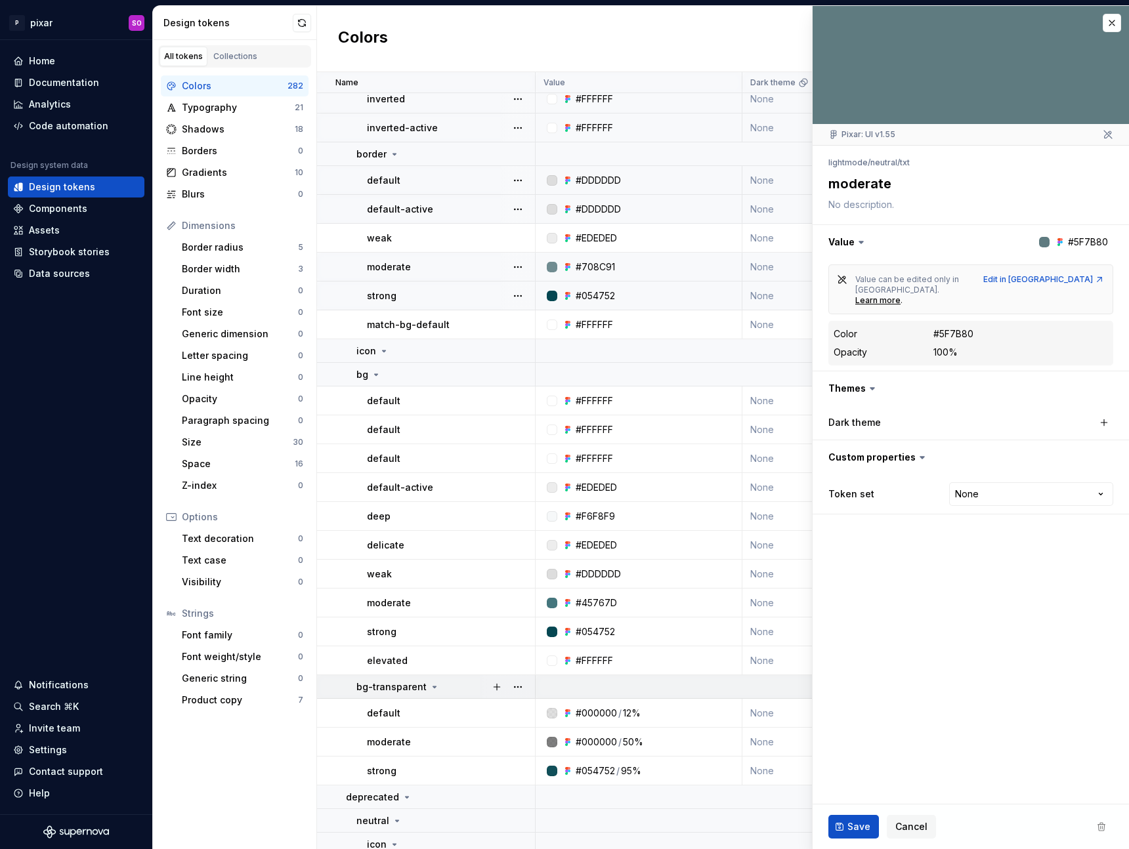
scroll to position [2427, 0]
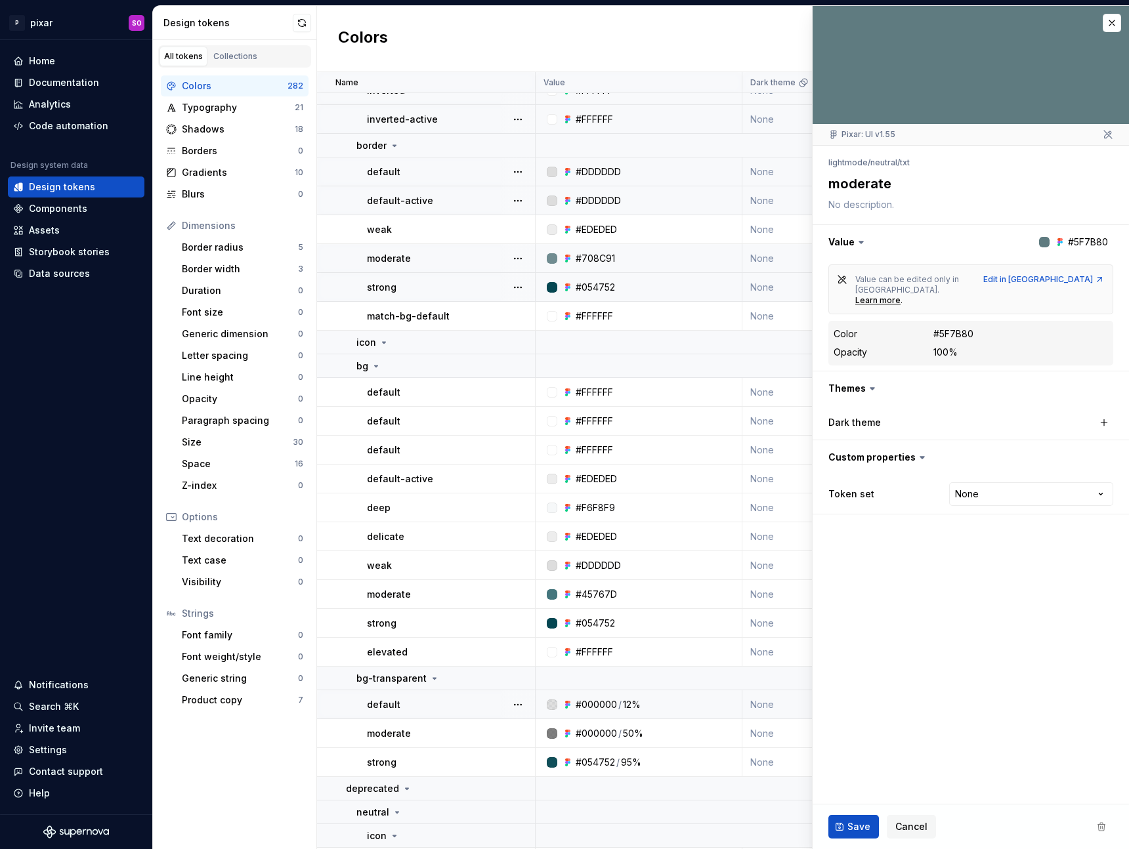
click at [578, 699] on div "#000000" at bounding box center [596, 704] width 41 height 13
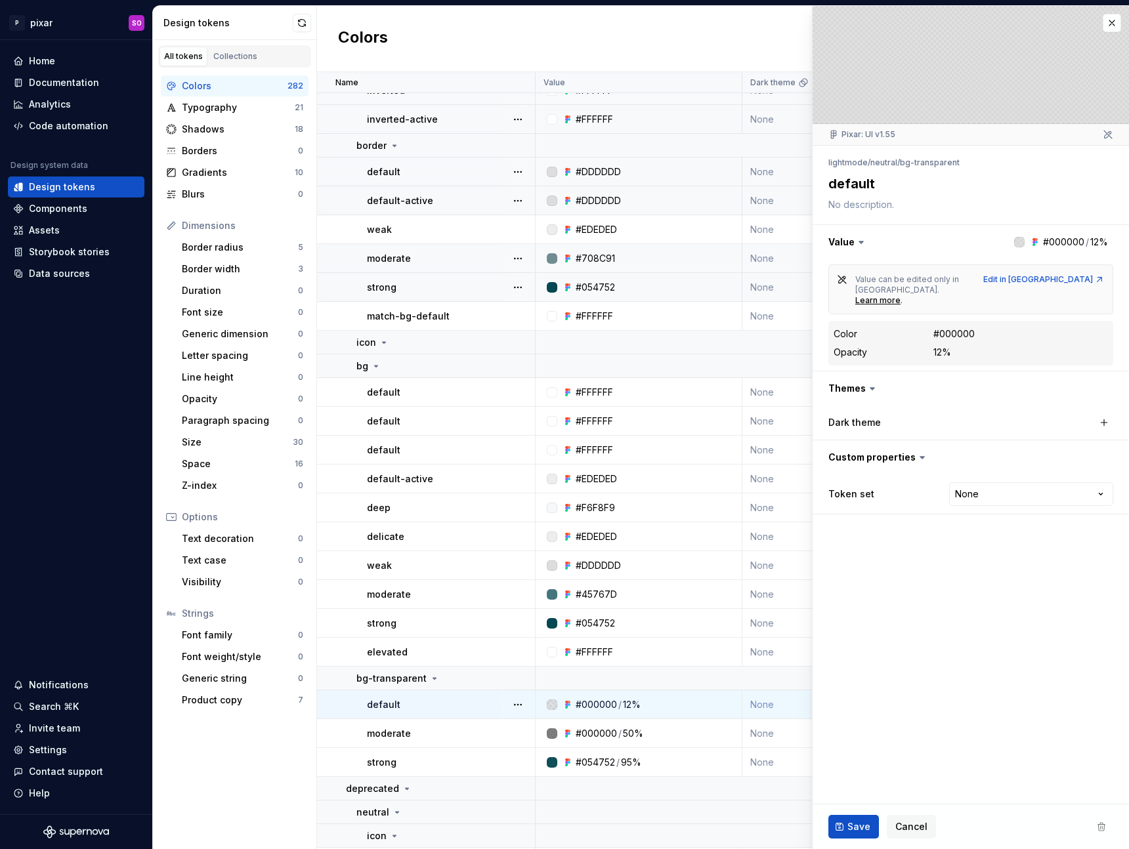
type textarea "*"
